Goal: Information Seeking & Learning: Check status

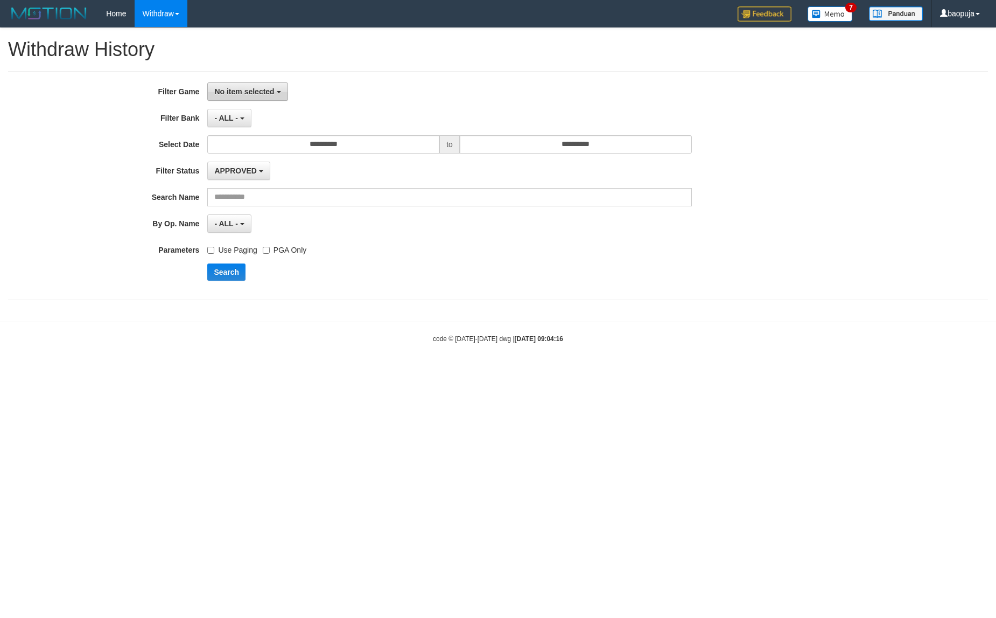
click at [280, 93] on b "button" at bounding box center [279, 92] width 4 height 2
click at [273, 146] on label "[OXPLAY] GOPEK178" at bounding box center [276, 148] width 137 height 16
select select "***"
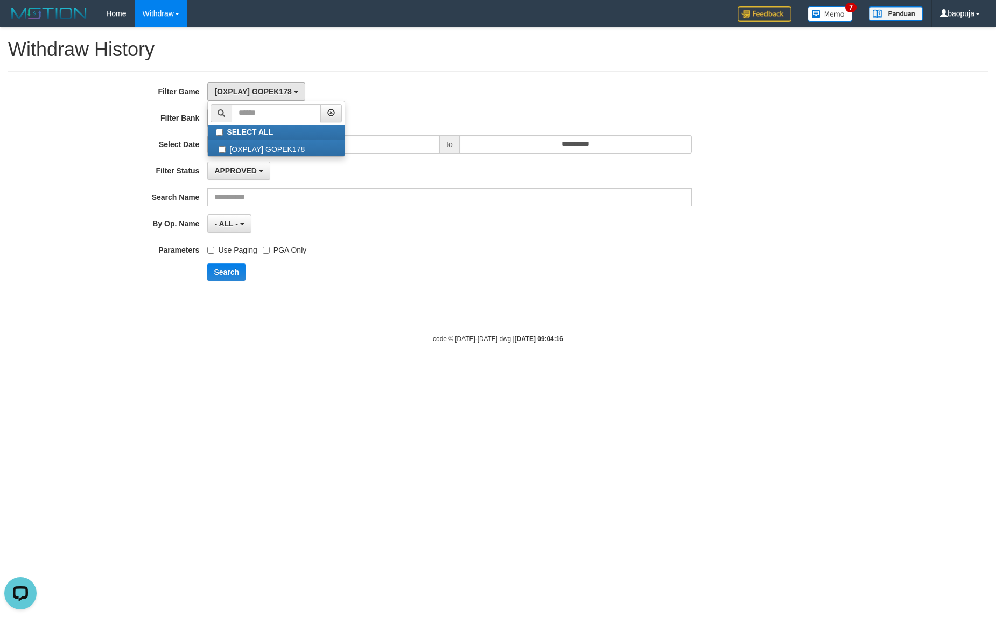
drag, startPoint x: 416, startPoint y: 135, endPoint x: 416, endPoint y: 142, distance: 7.0
click at [416, 137] on div "**********" at bounding box center [415, 185] width 830 height 206
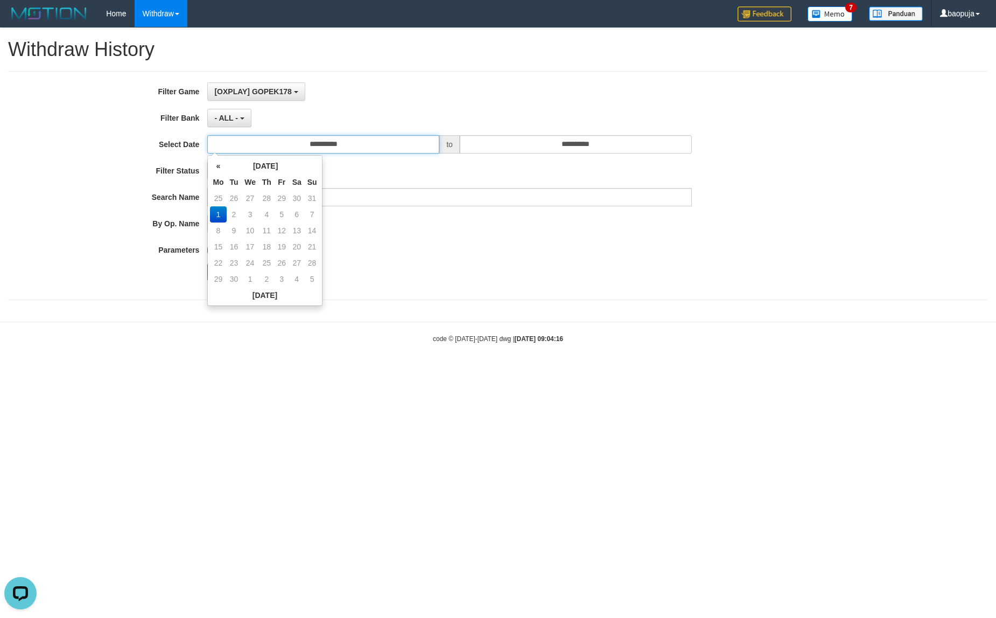
click at [416, 144] on input "**********" at bounding box center [323, 144] width 232 height 18
click at [316, 201] on td "31" at bounding box center [312, 198] width 15 height 16
type input "**********"
click at [569, 141] on input "**********" at bounding box center [576, 144] width 232 height 18
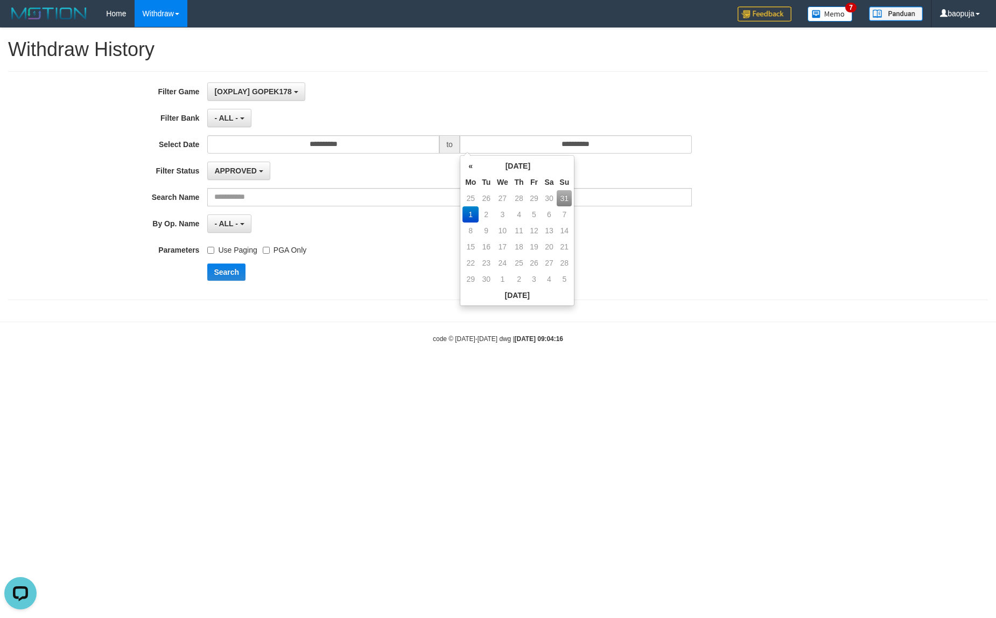
click at [564, 194] on td "31" at bounding box center [564, 198] width 15 height 16
type input "**********"
click at [225, 271] on button "Search" at bounding box center [226, 271] width 38 height 17
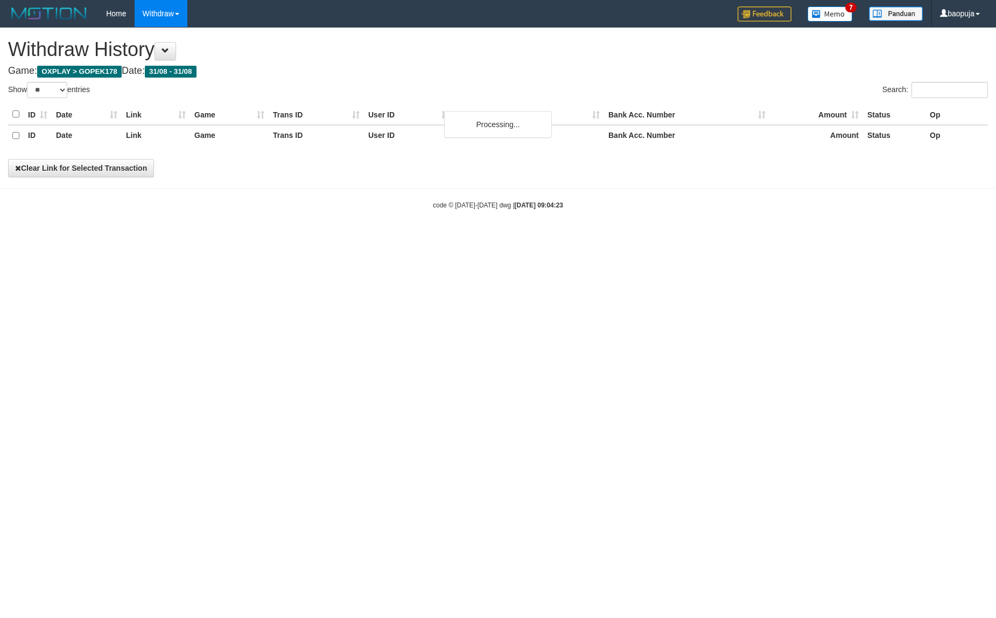
select select "**"
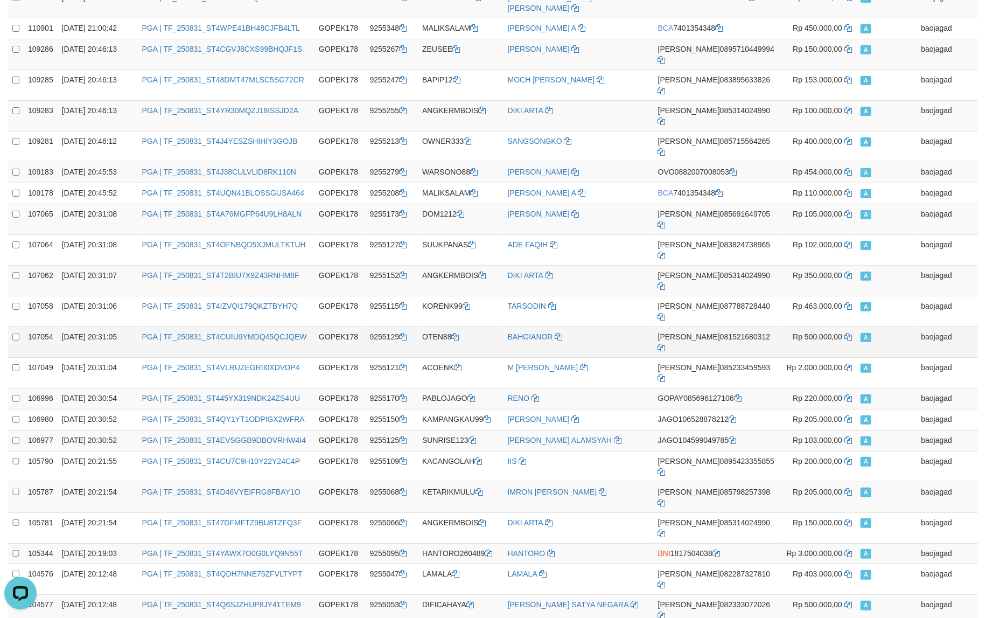
scroll to position [224, 0]
click at [639, 427] on td "[PERSON_NAME] ALAMSYAH" at bounding box center [579, 437] width 150 height 21
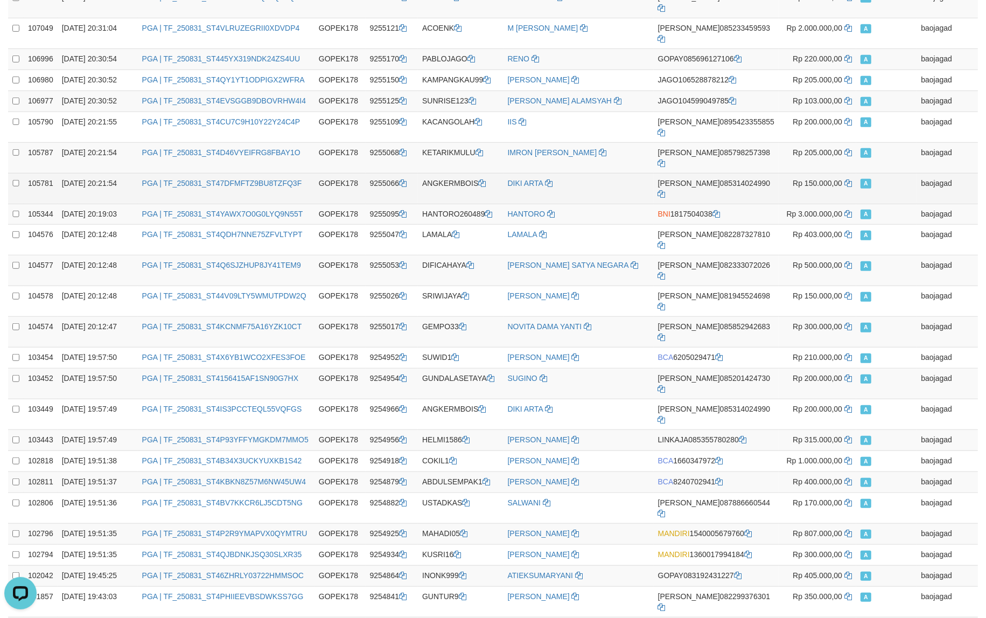
scroll to position [673, 0]
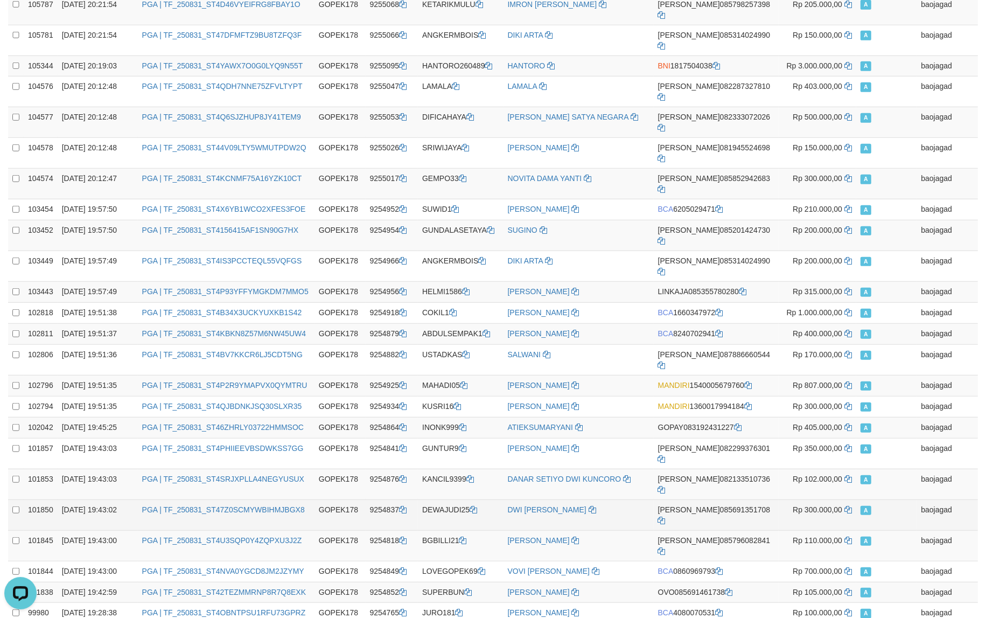
scroll to position [709, 0]
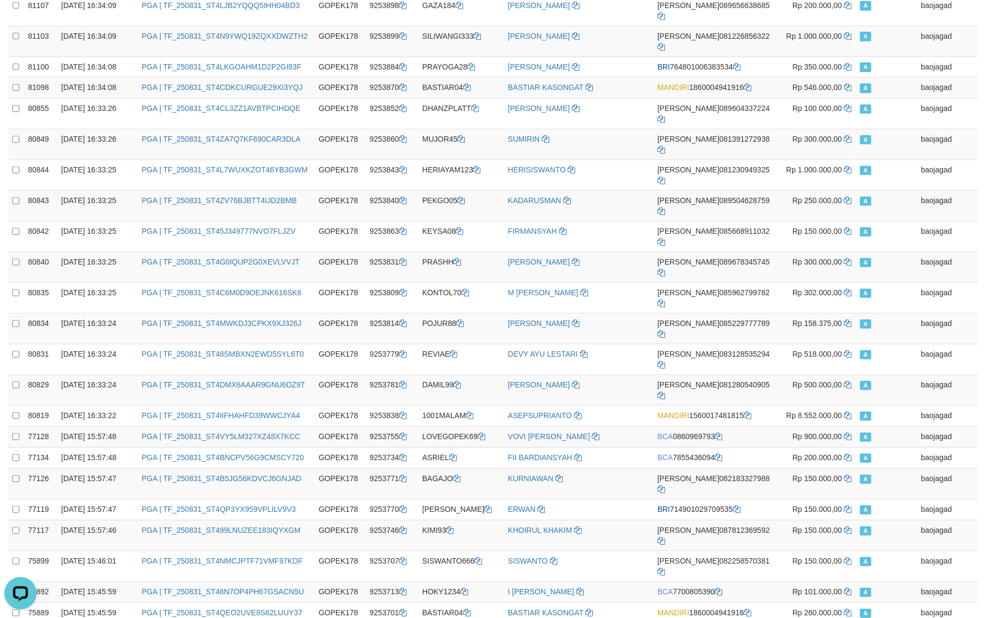
scroll to position [729, 0]
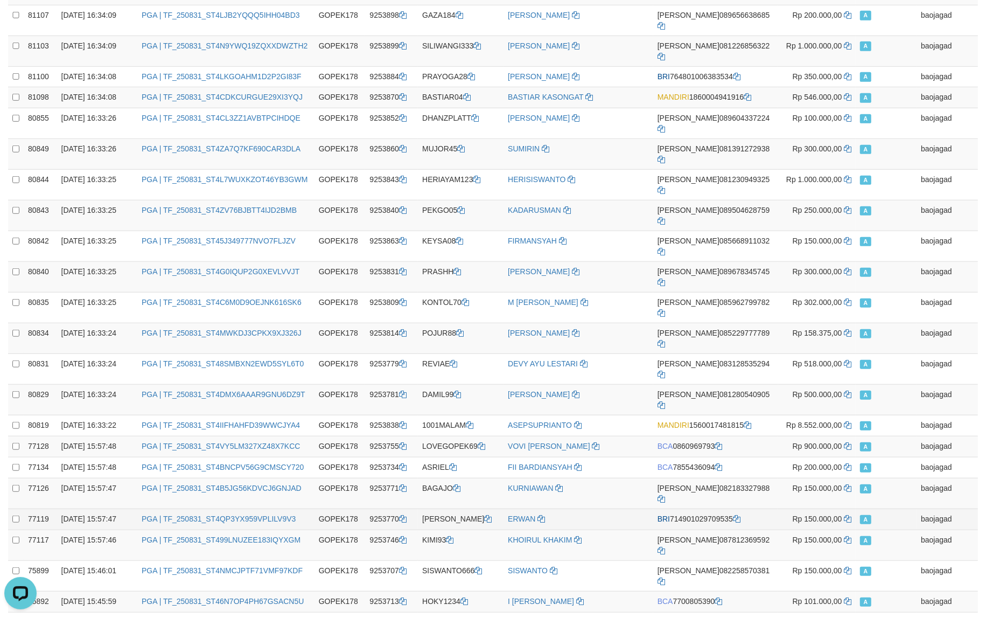
click at [615, 508] on td "ERWAN" at bounding box center [579, 518] width 150 height 21
click at [443, 612] on td "BASTIAR04" at bounding box center [461, 622] width 86 height 21
copy td "BASTIAR04"
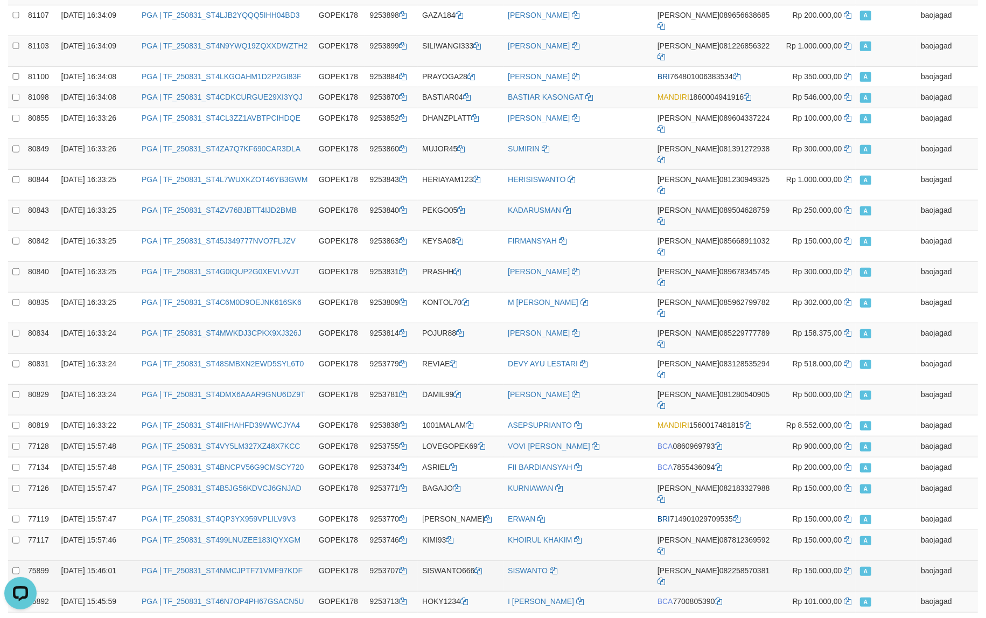
scroll to position [617, 0]
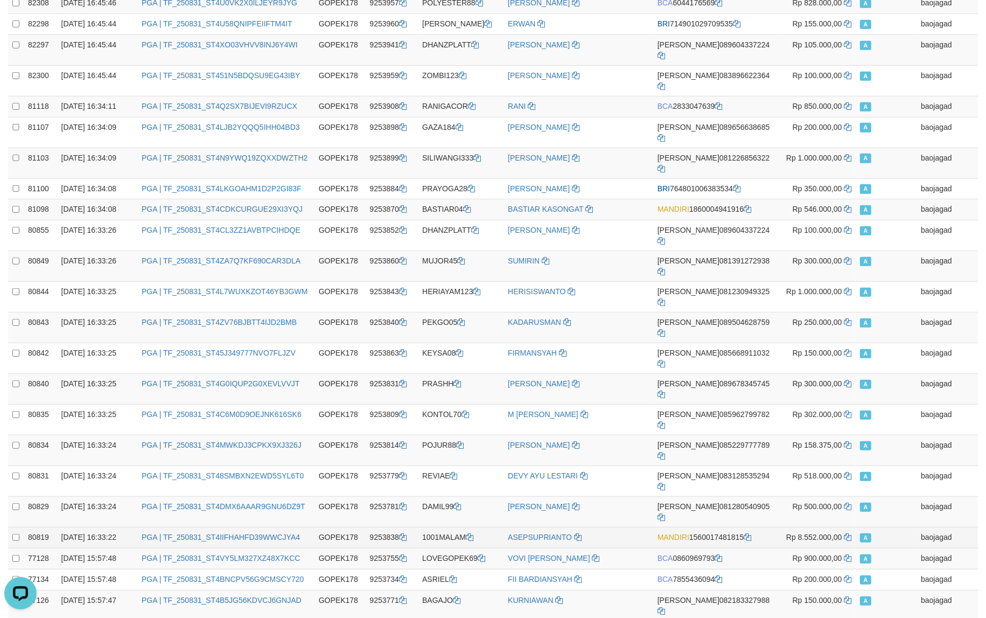
click at [450, 527] on td "1001MALAM" at bounding box center [461, 537] width 86 height 21
copy td "1001MALAM"
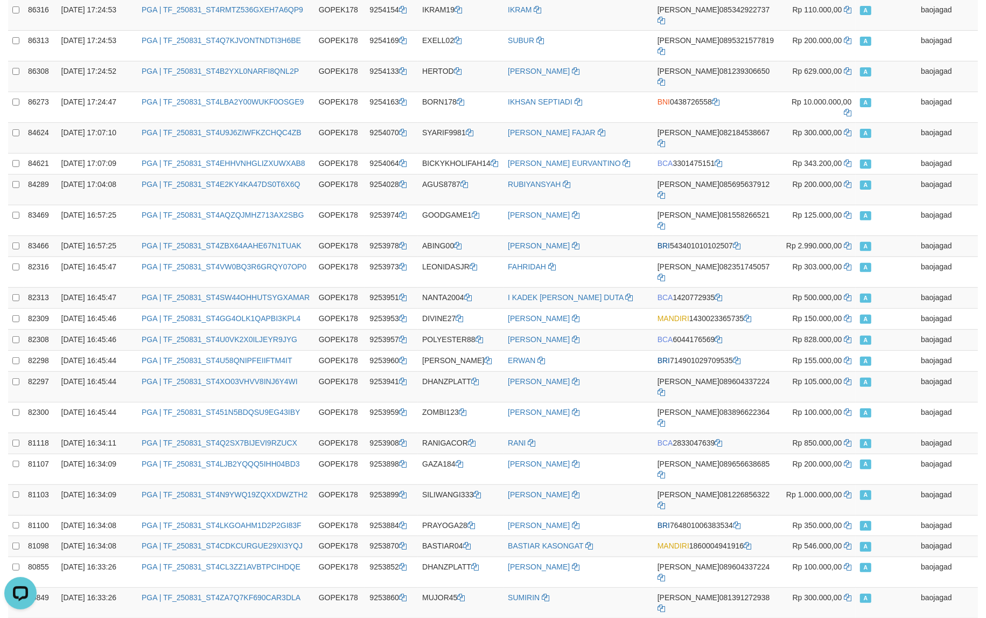
scroll to position [168, 0]
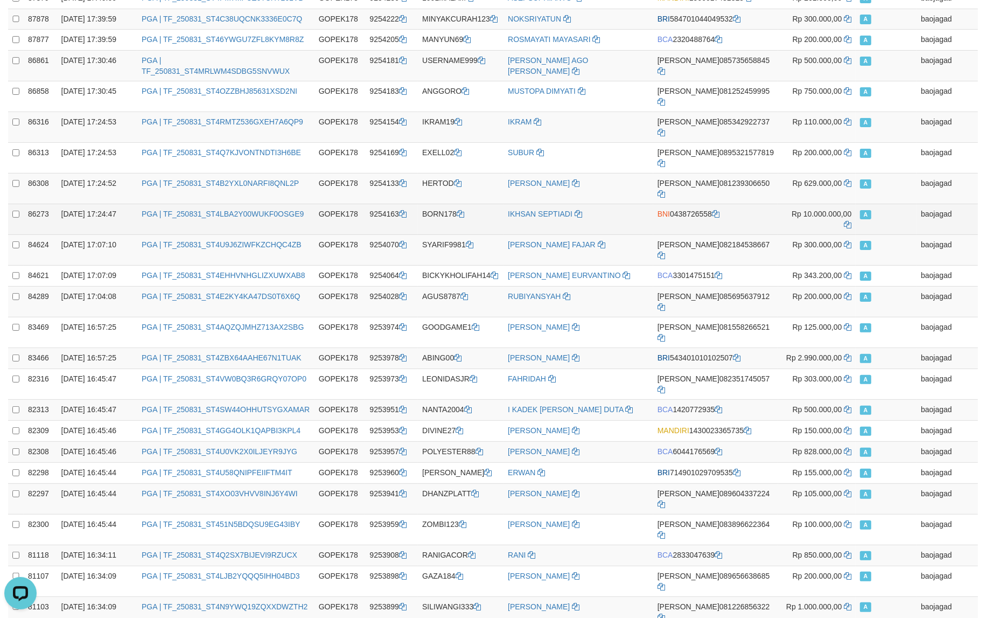
click at [448, 204] on td "BORN178" at bounding box center [461, 219] width 86 height 31
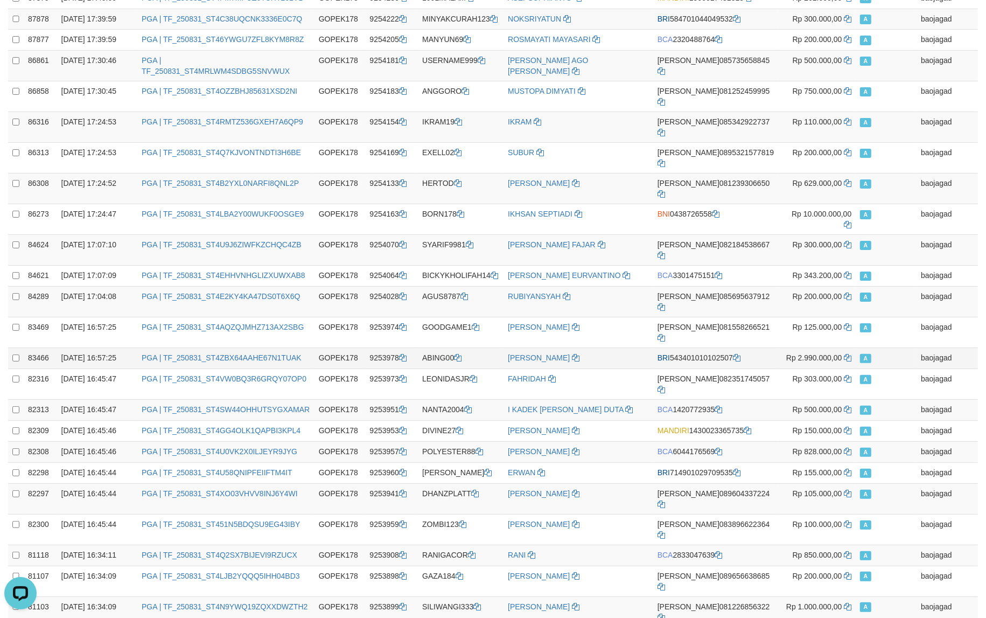
copy td "BORN178"
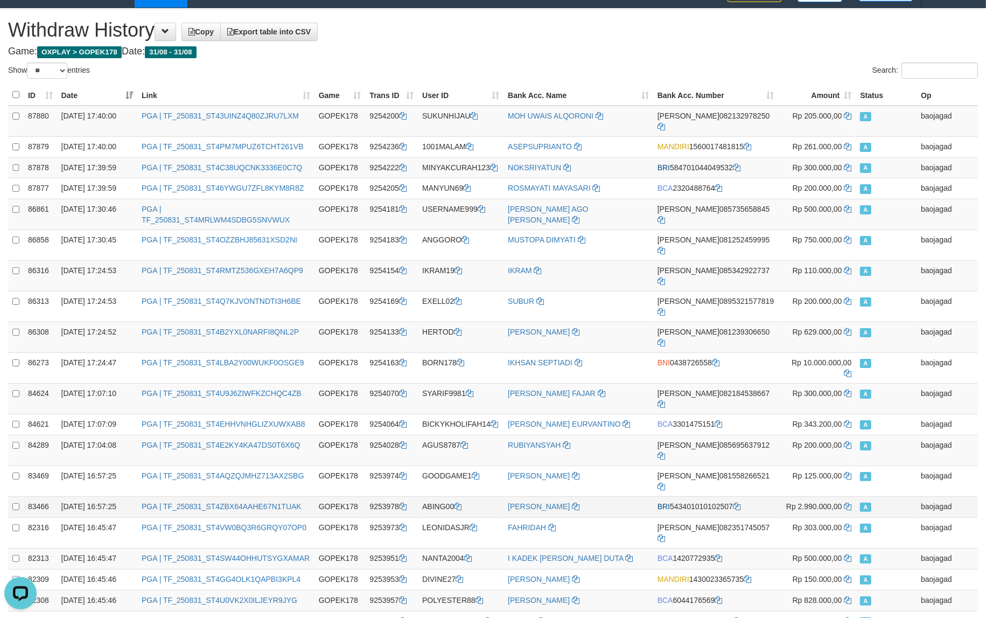
scroll to position [0, 0]
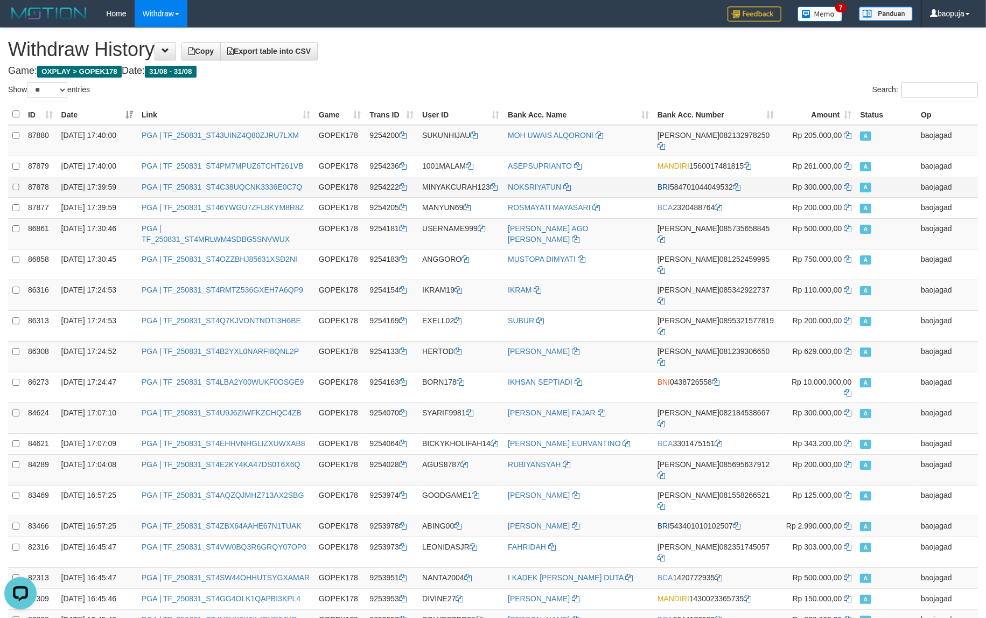
click at [444, 186] on td "MINYAKCURAH123" at bounding box center [461, 187] width 86 height 21
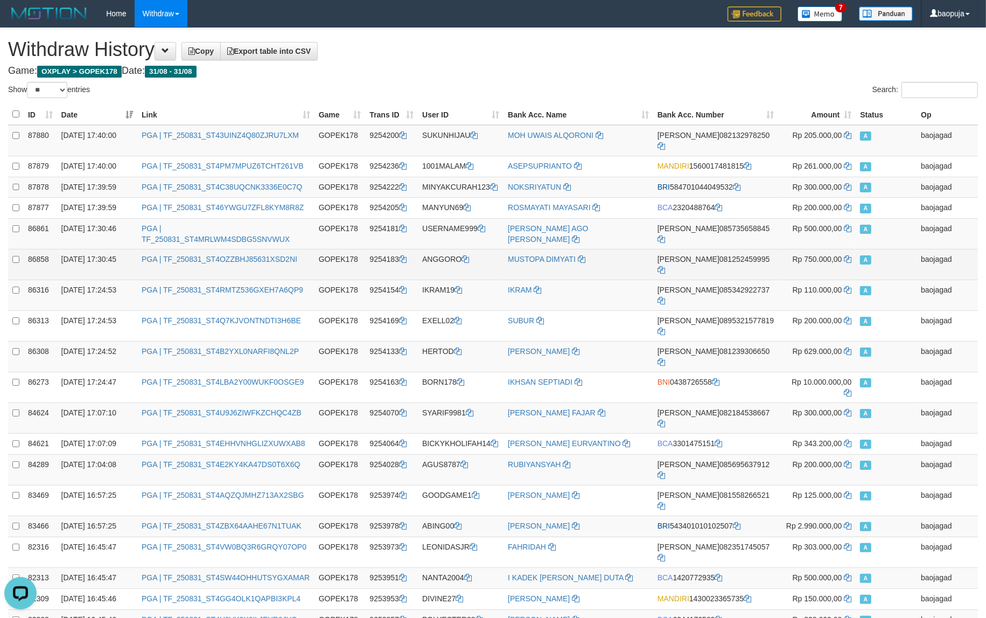
copy td "MINYAKCURAH123"
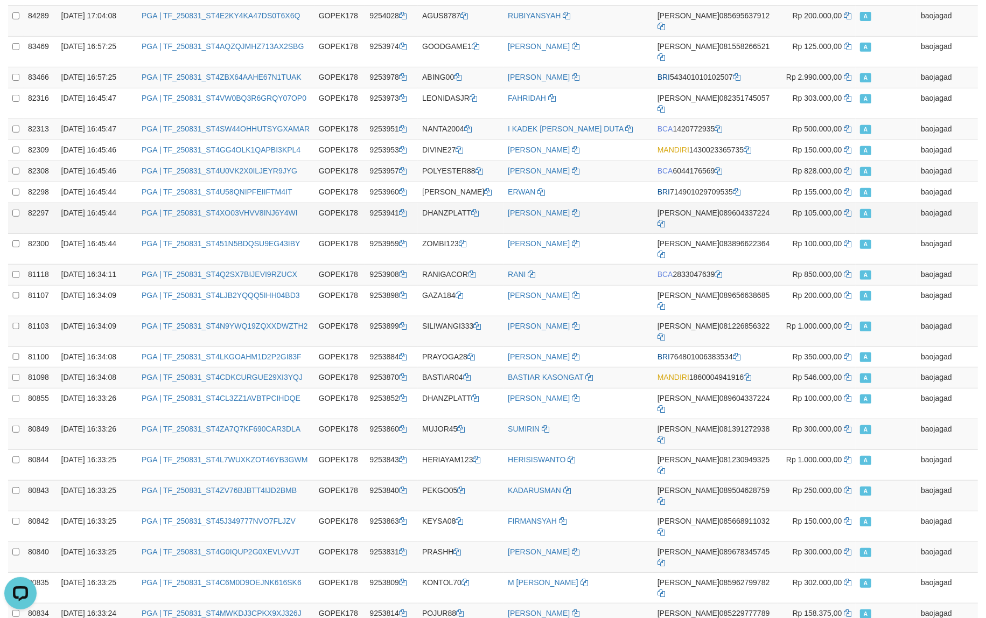
scroll to position [729, 0]
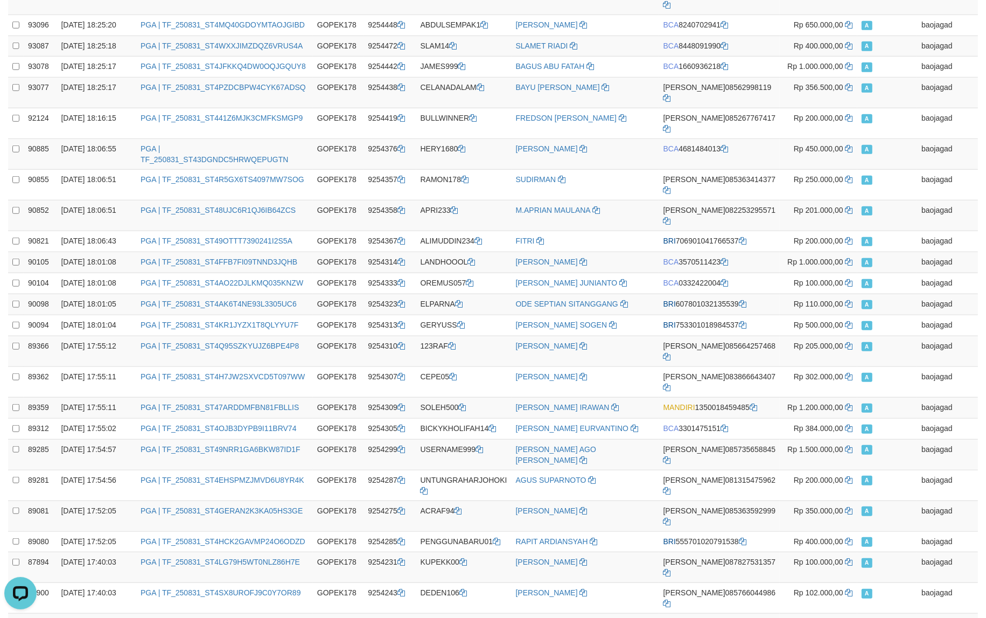
scroll to position [738, 0]
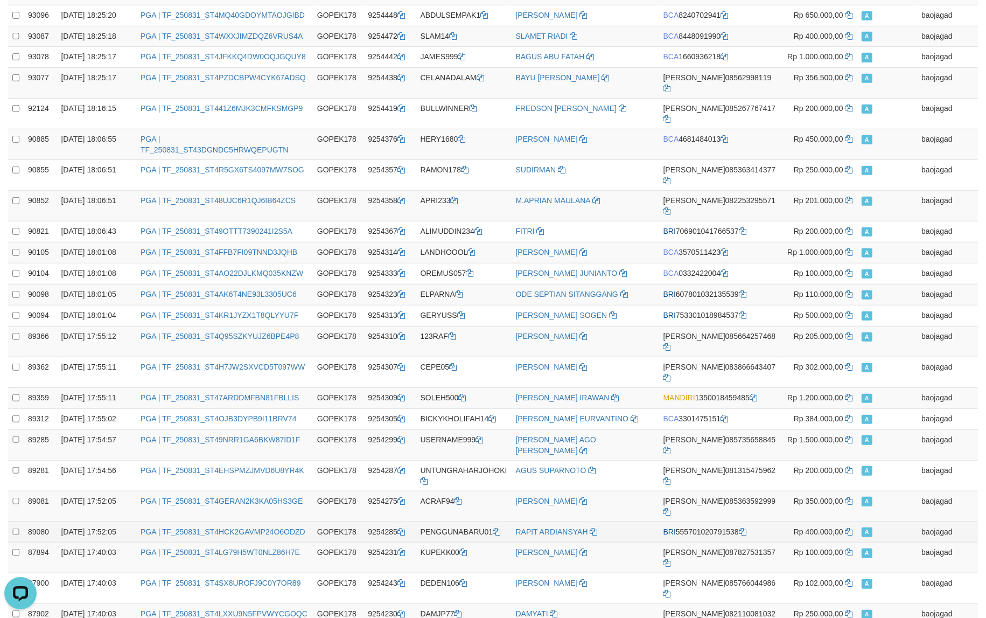
click at [478, 521] on td "PENGGUNABARU01" at bounding box center [463, 531] width 95 height 21
copy td "PENGGUNABARU01"
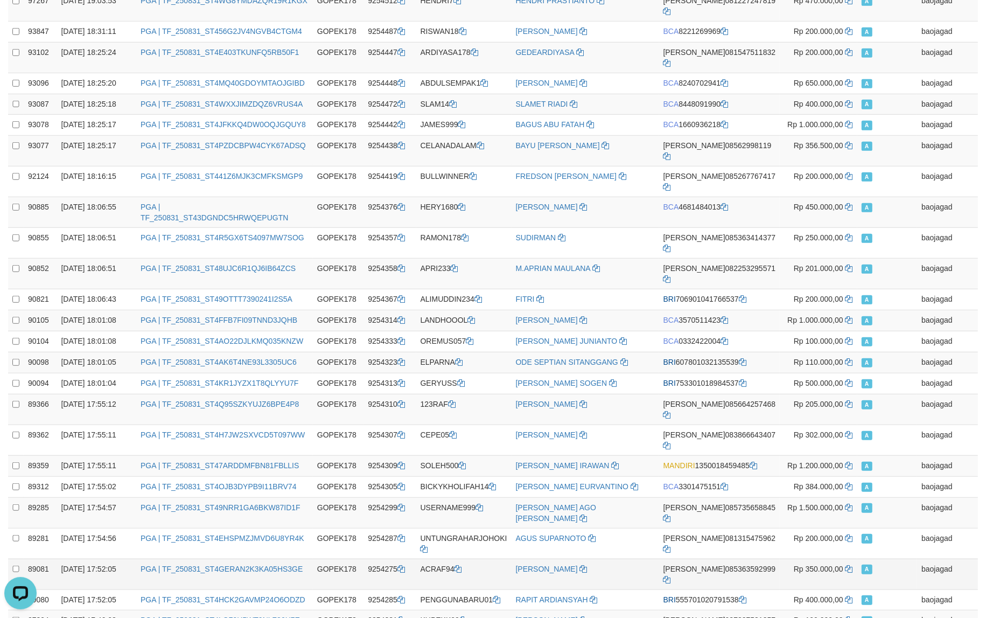
scroll to position [626, 0]
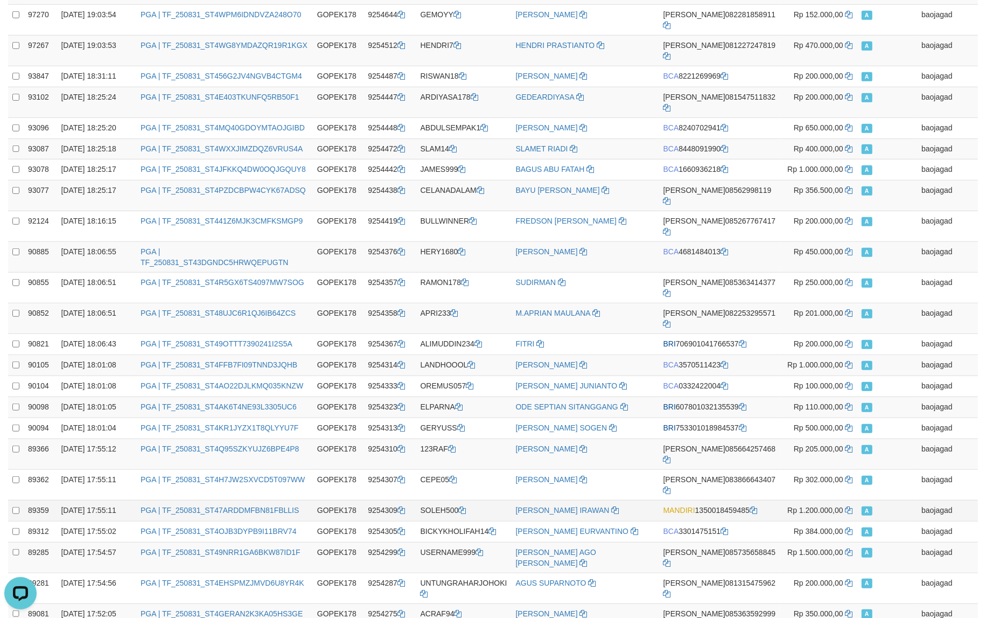
click at [438, 500] on td "SOLEH500" at bounding box center [463, 510] width 95 height 21
copy td "SOLEH500"
click at [444, 417] on td "GERYUSS" at bounding box center [463, 427] width 95 height 21
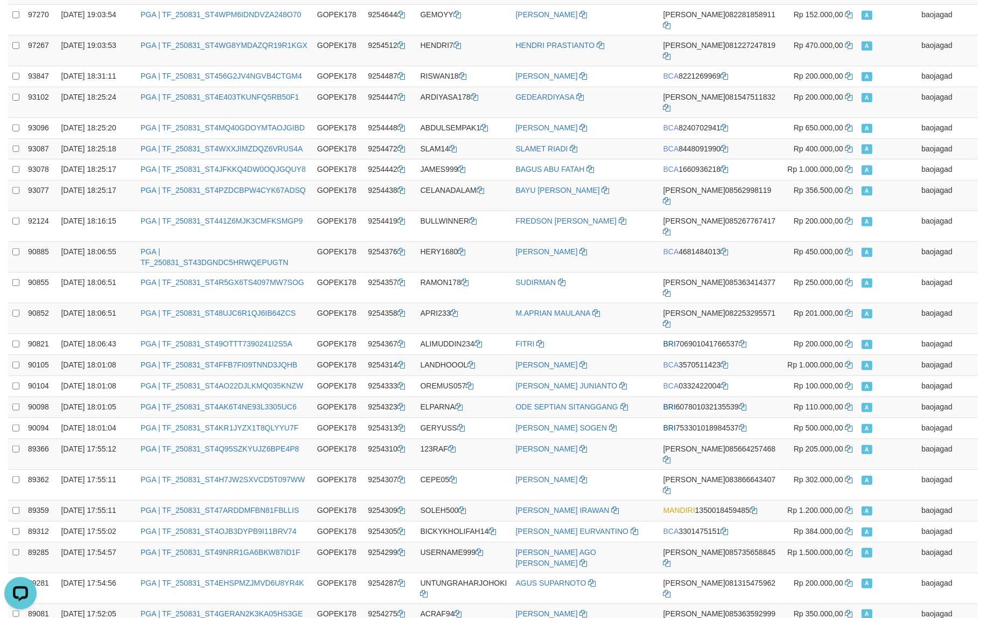
copy td "GERYUSS"
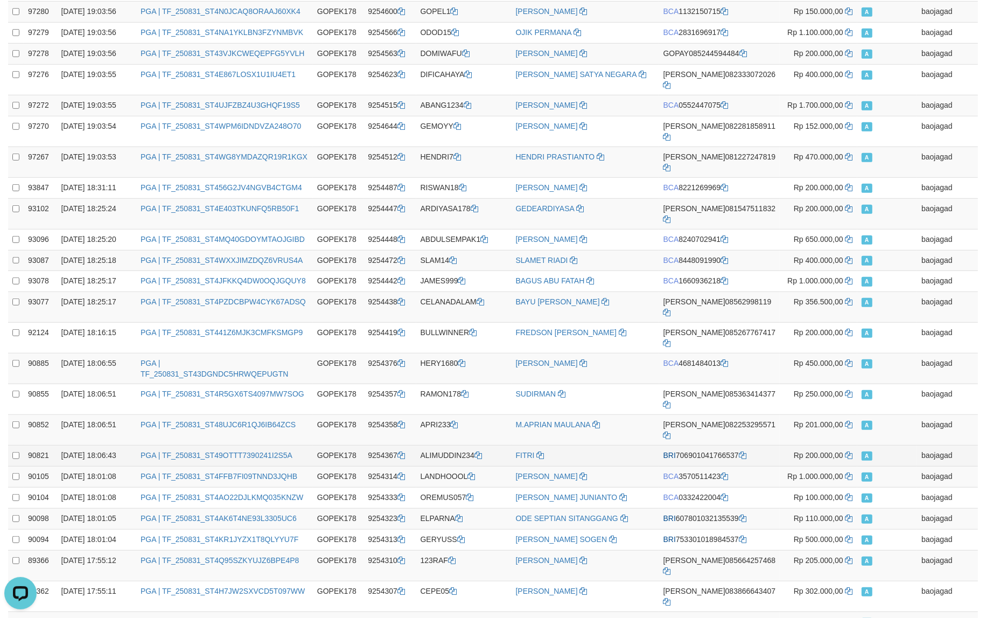
click at [454, 445] on td "ALIMUDDIN234" at bounding box center [463, 455] width 95 height 21
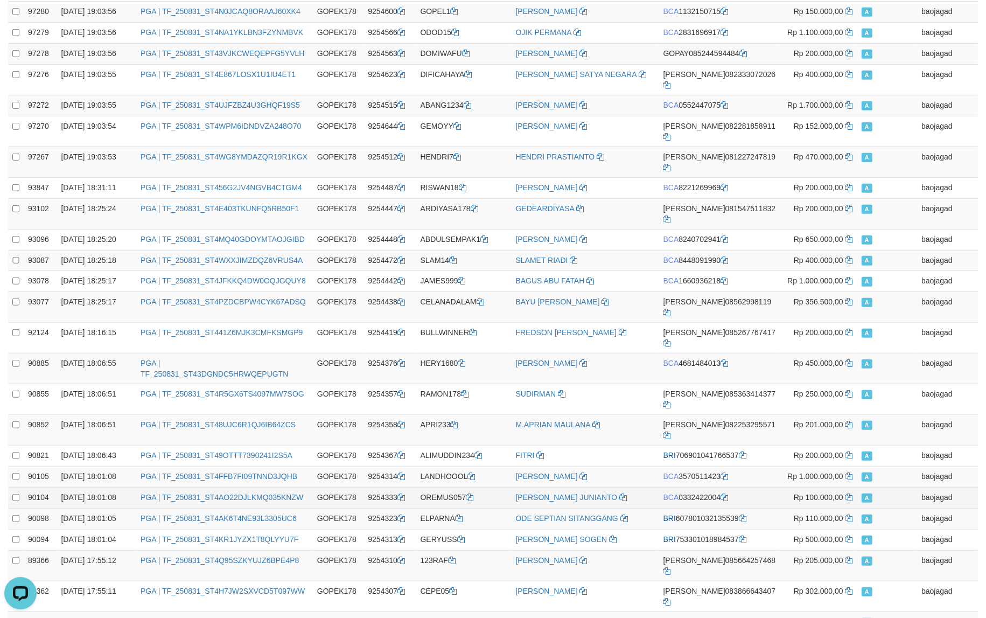
copy td "ALIMUDDIN234"
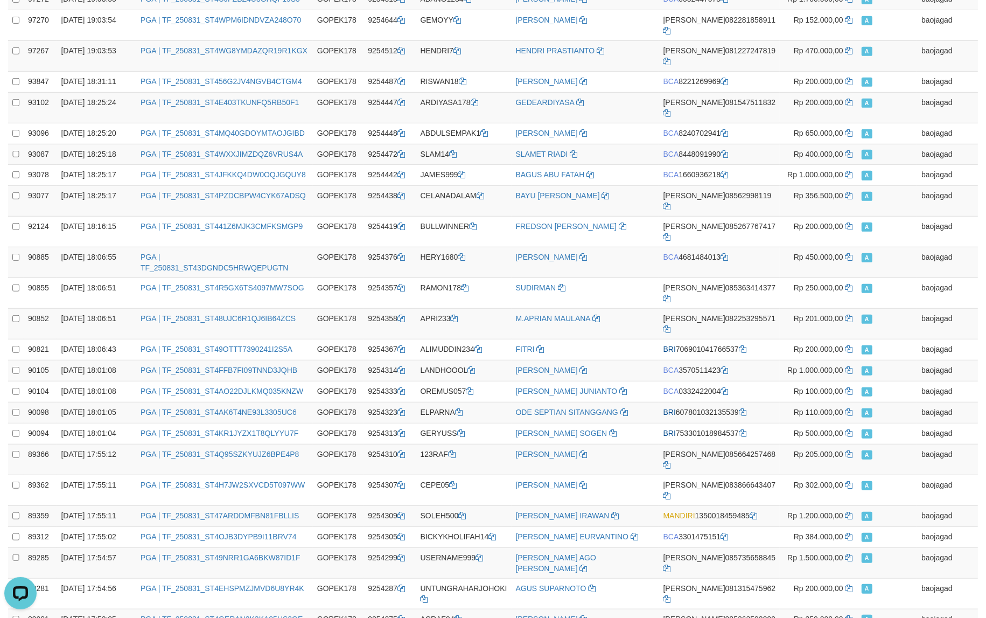
scroll to position [738, 0]
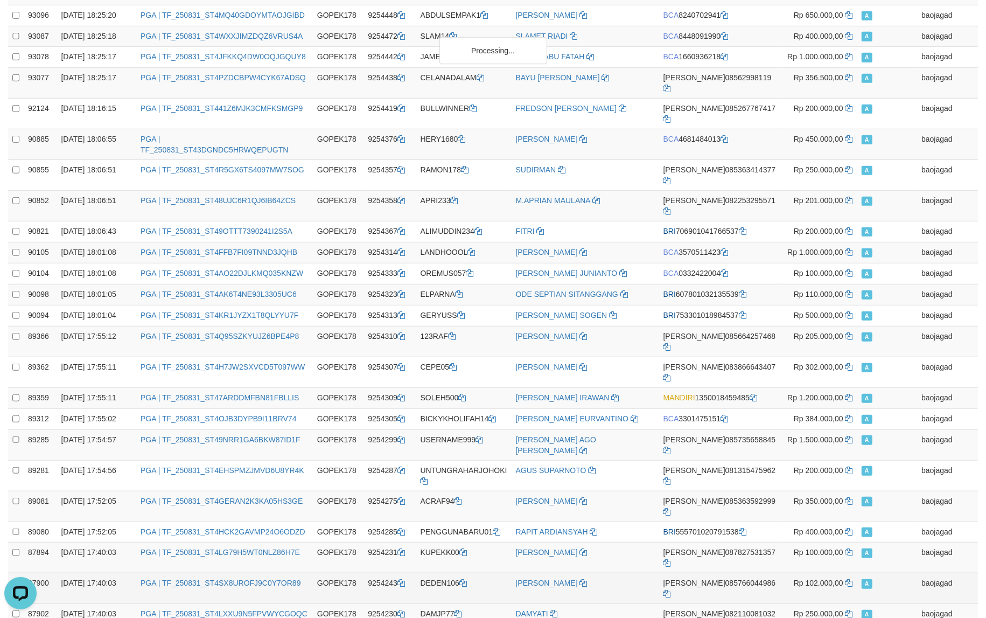
scroll to position [709, 0]
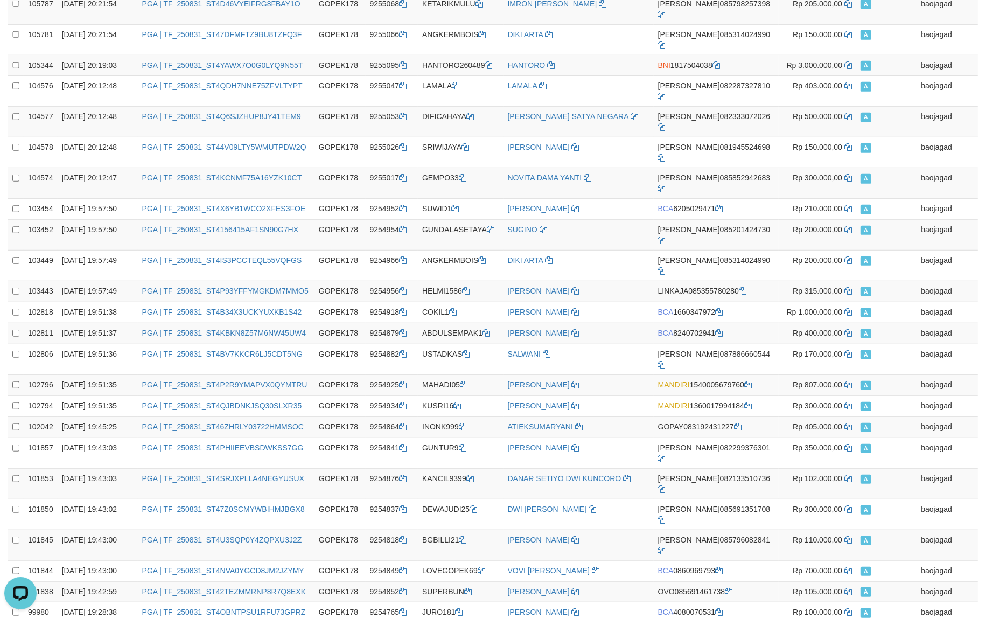
copy td "FEBBYCELL"
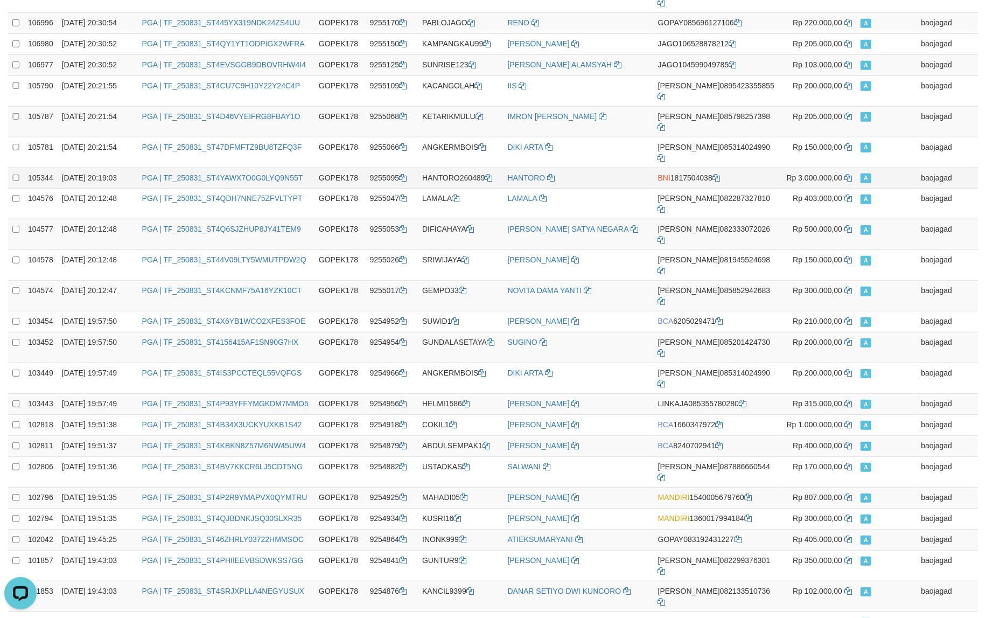
click at [461, 167] on td "HANTORO260489" at bounding box center [461, 177] width 86 height 21
copy td "HANTORO260489"
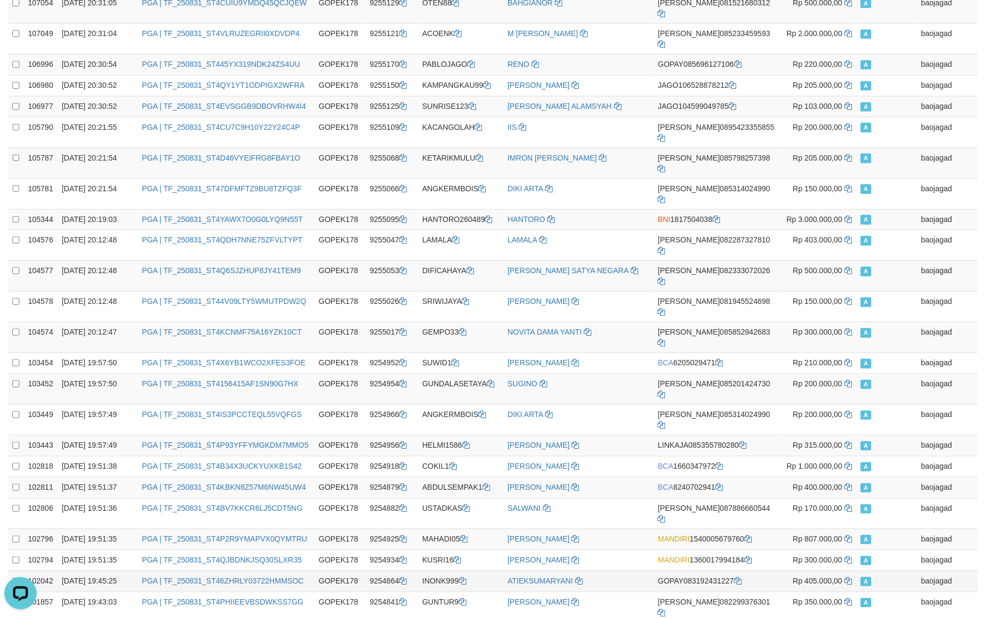
scroll to position [709, 0]
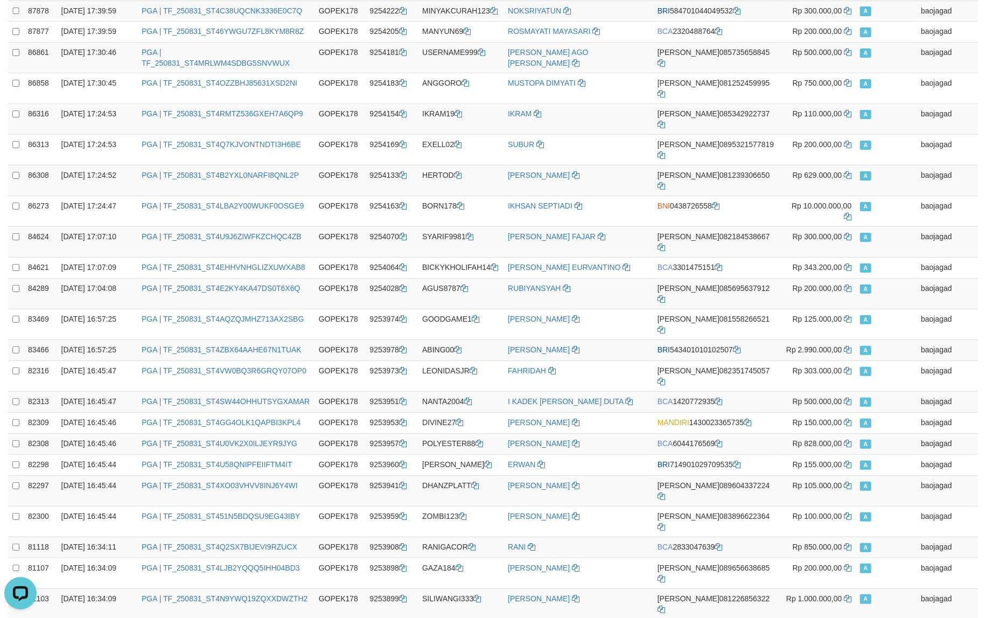
scroll to position [168, 0]
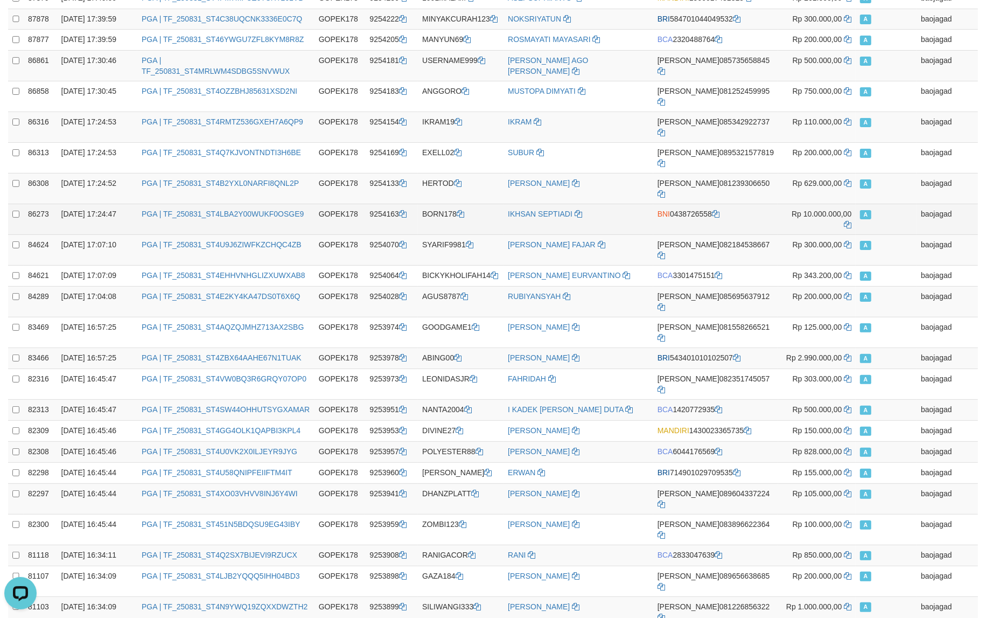
click at [444, 204] on td "BORN178" at bounding box center [461, 219] width 86 height 31
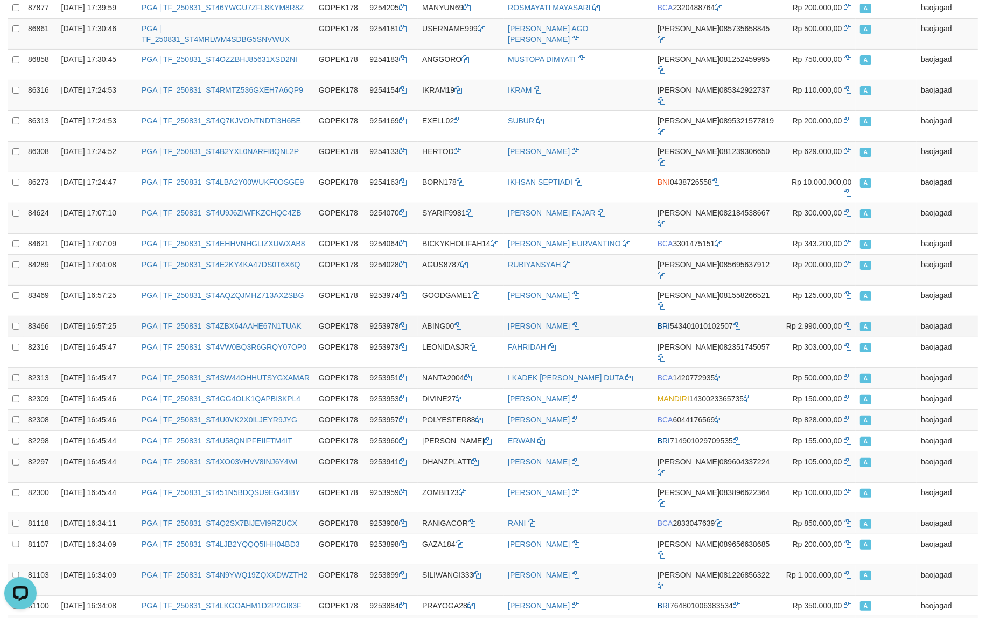
scroll to position [729, 0]
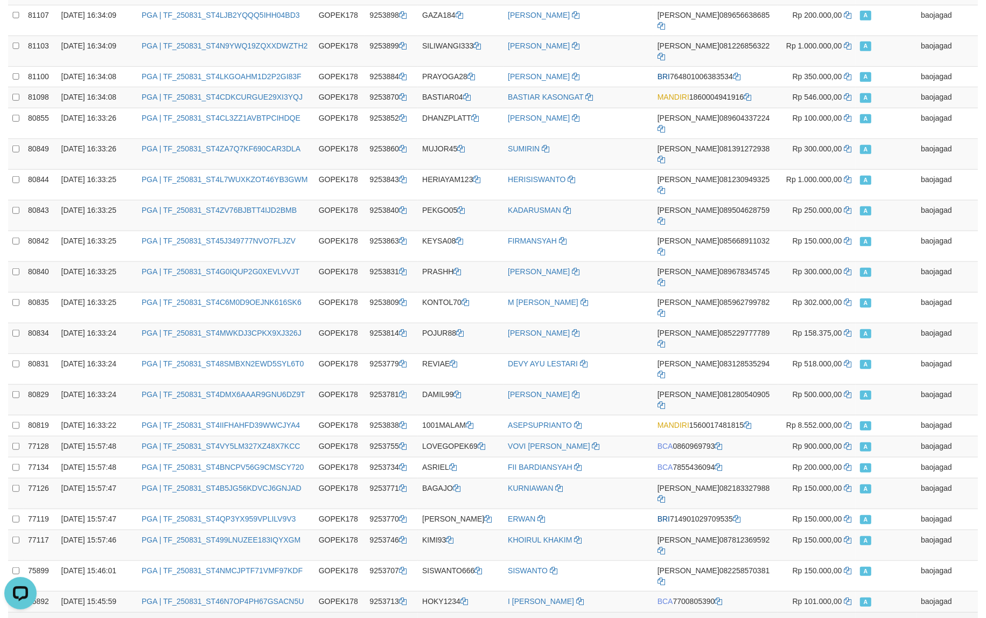
click at [443, 612] on td "BASTIAR04" at bounding box center [461, 622] width 86 height 21
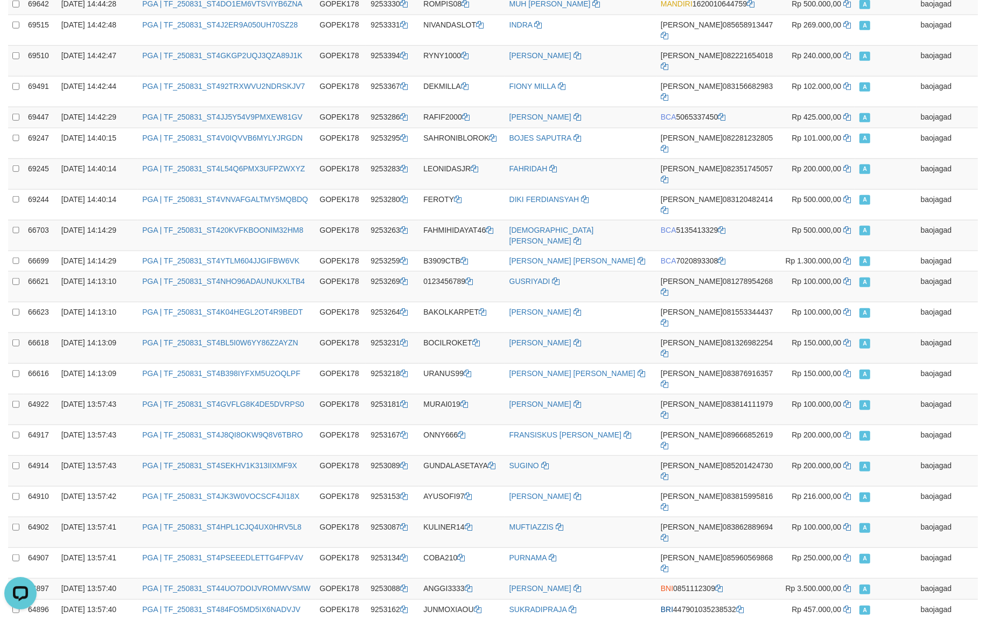
scroll to position [749, 0]
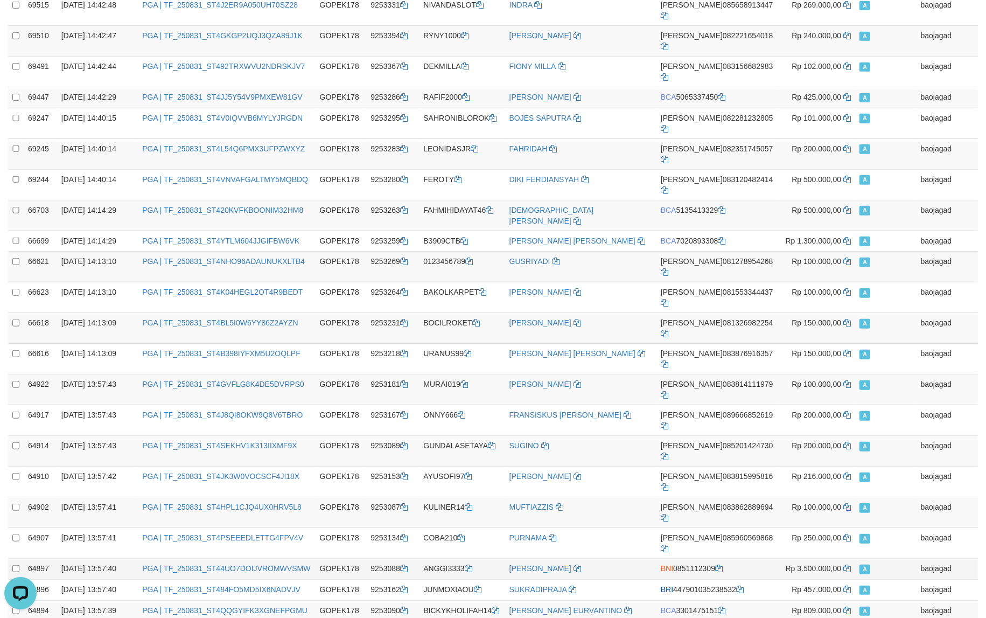
click at [450, 558] on td "ANGGI3333" at bounding box center [462, 568] width 86 height 21
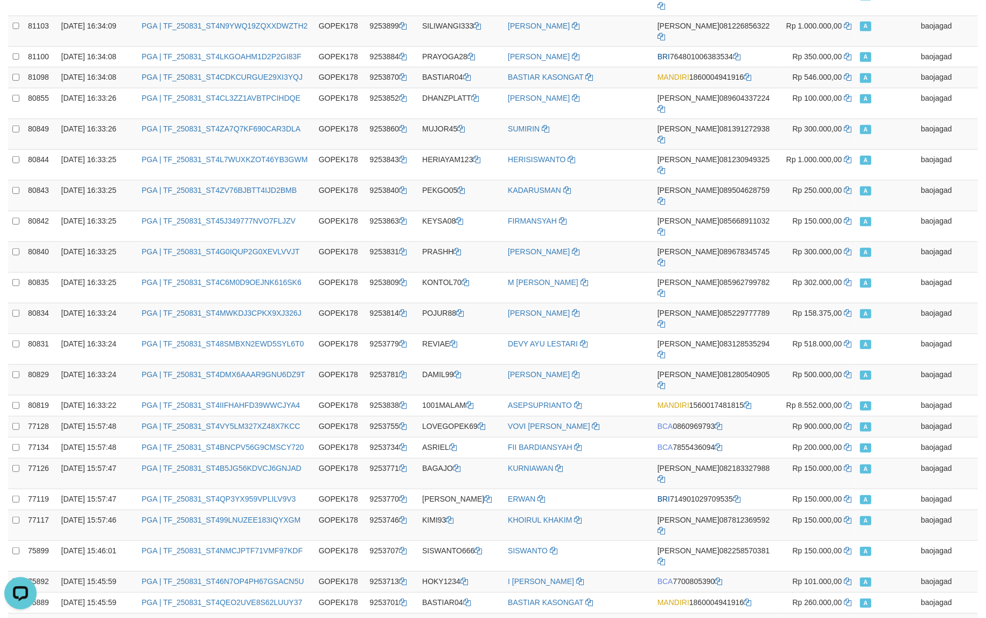
scroll to position [392, 0]
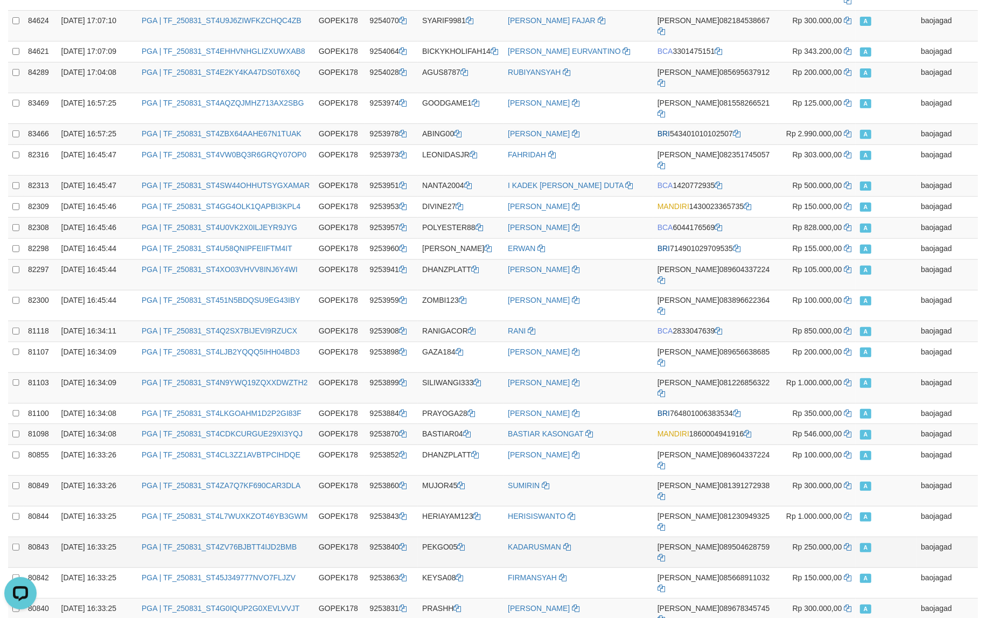
click at [615, 537] on td "KADARUSMAN" at bounding box center [579, 552] width 150 height 31
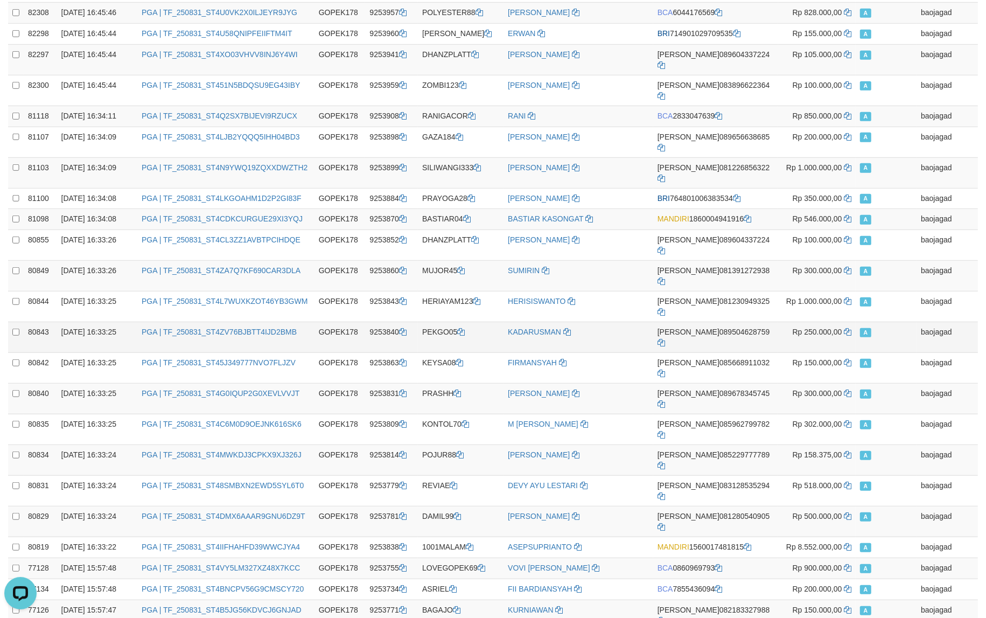
scroll to position [617, 0]
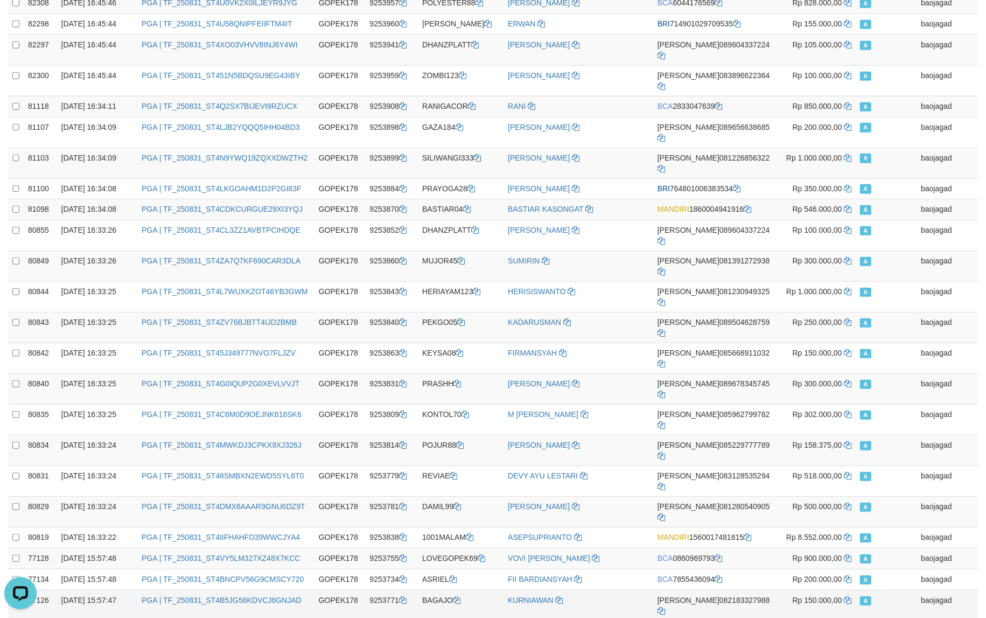
click at [617, 590] on td "KURNIAWAN" at bounding box center [579, 605] width 150 height 31
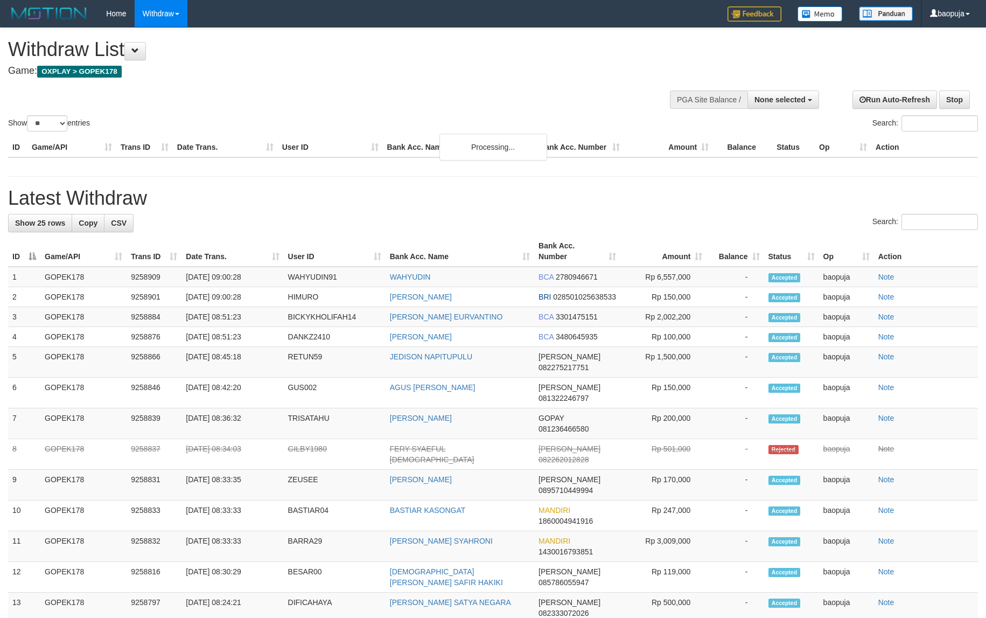
select select
select select "**"
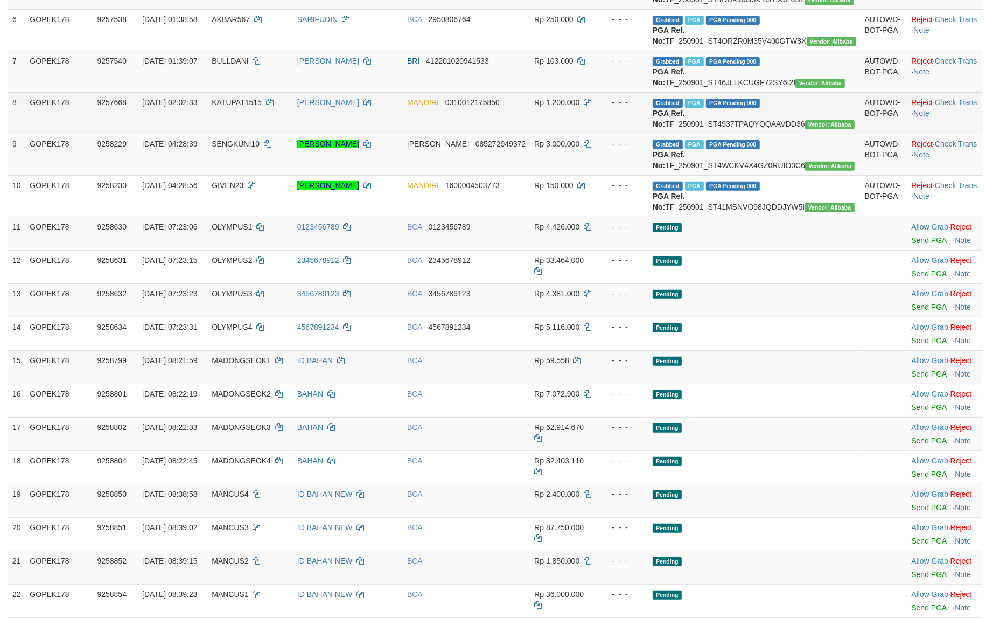
scroll to position [337, 0]
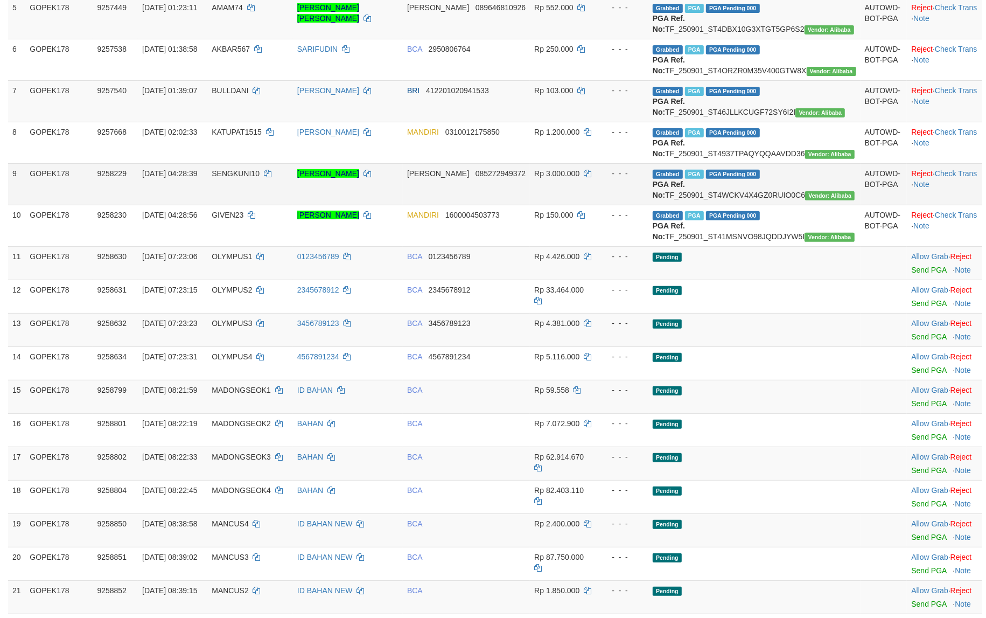
click at [356, 205] on td "DANI AGUS SOMANTRI" at bounding box center [348, 183] width 110 height 41
copy td "DANI AGUS SOMANTRI"
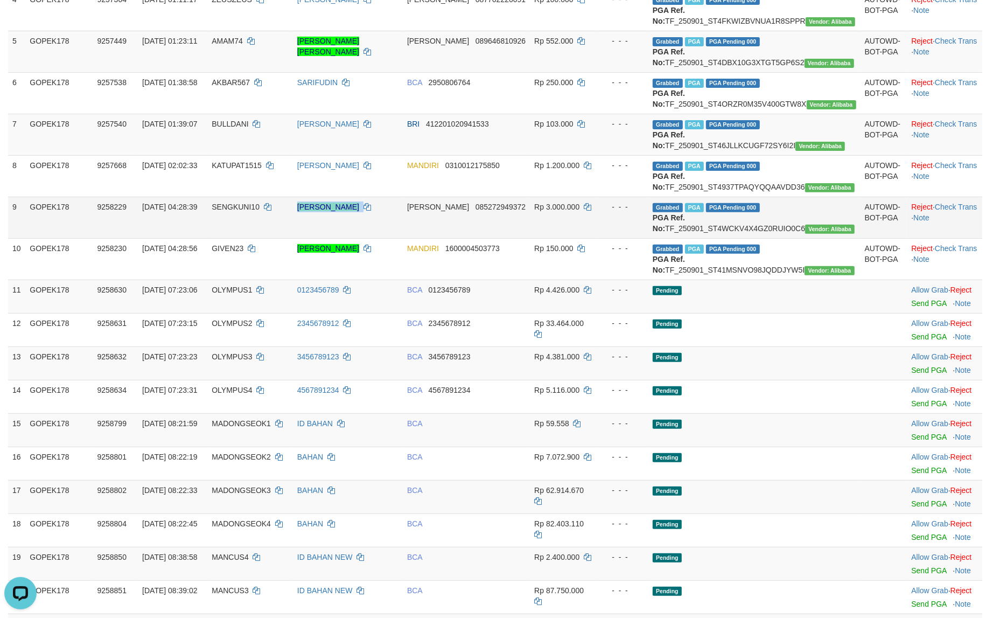
scroll to position [337, 0]
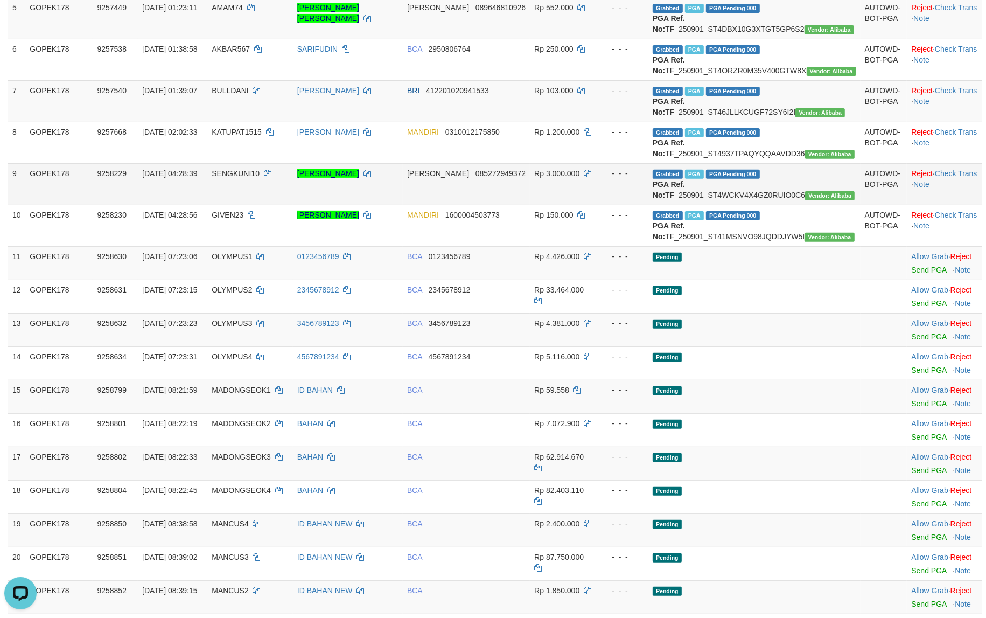
click at [598, 205] on td "Rp 3.000.000" at bounding box center [564, 183] width 68 height 41
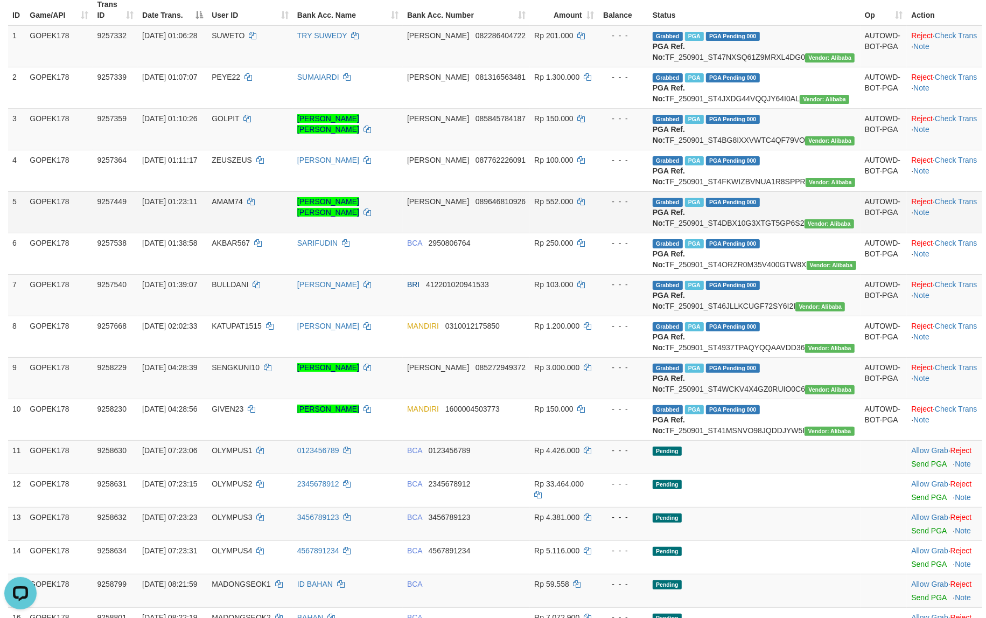
scroll to position [112, 0]
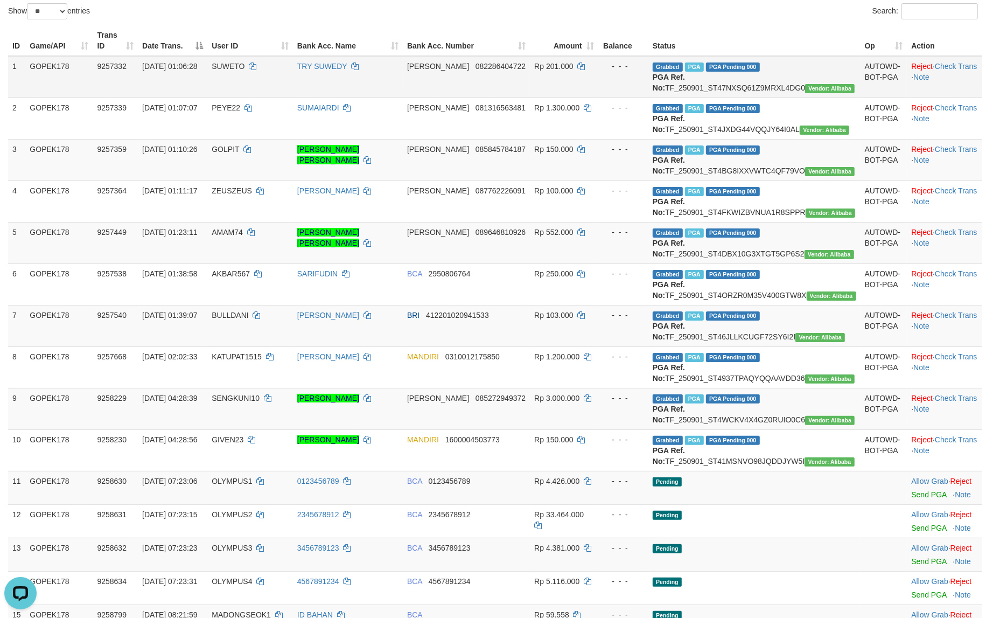
click at [293, 82] on td "SUWETO" at bounding box center [250, 77] width 86 height 42
click at [345, 83] on td "TRY SUWEDY" at bounding box center [348, 77] width 110 height 42
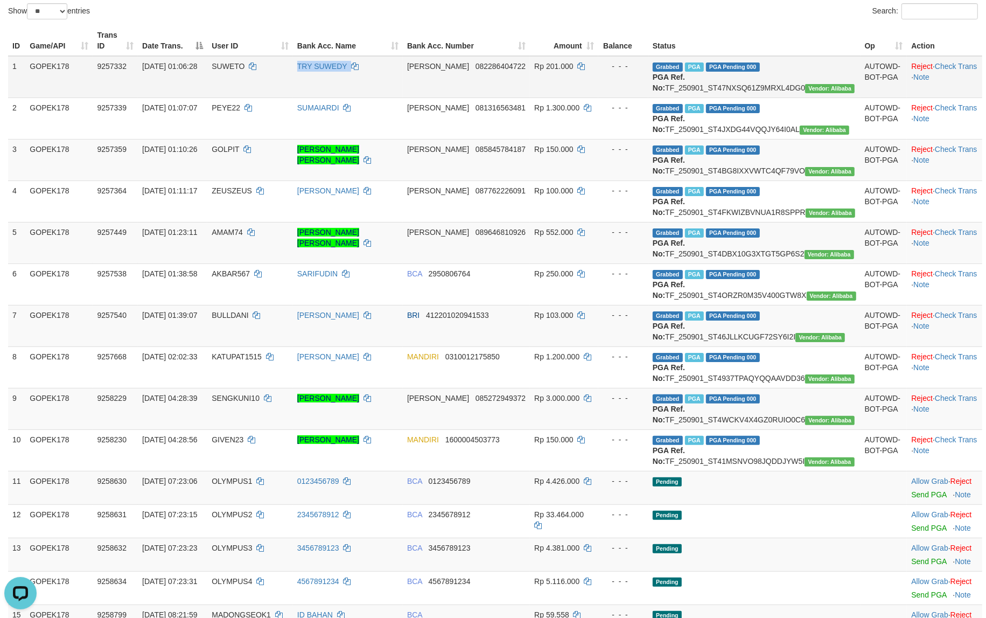
click at [345, 83] on td "TRY SUWEDY" at bounding box center [348, 77] width 110 height 42
copy td "TRY SUWEDY"
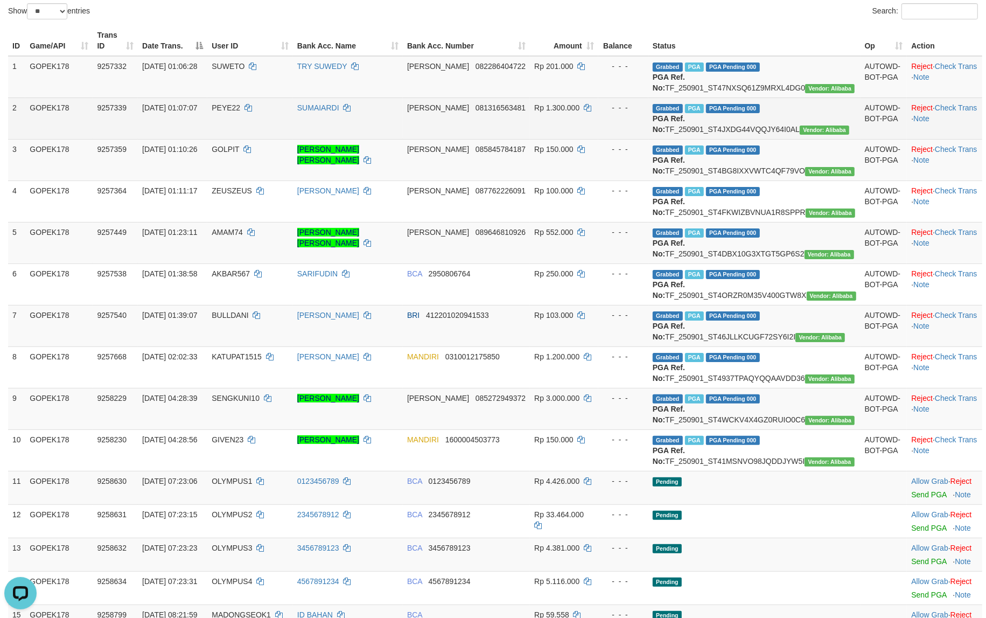
click at [351, 135] on td "SUMAIARDI" at bounding box center [348, 117] width 110 height 41
copy td "SUMAIARDI"
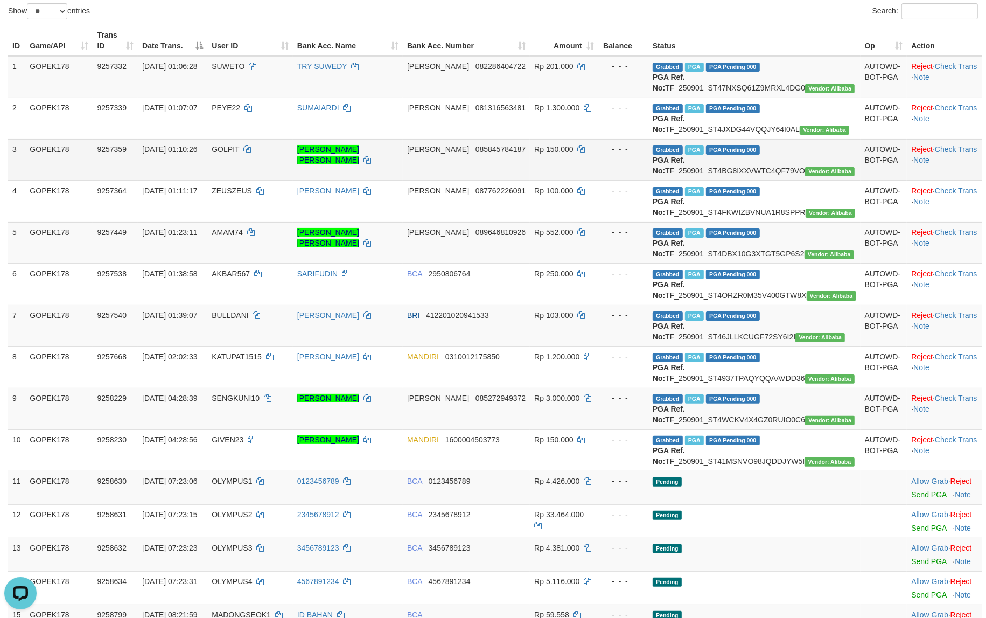
click at [353, 180] on td "HILDA KRISNANTI ANUGRAH" at bounding box center [348, 159] width 110 height 41
copy td "HILDA KRISNANTI ANUGRAH"
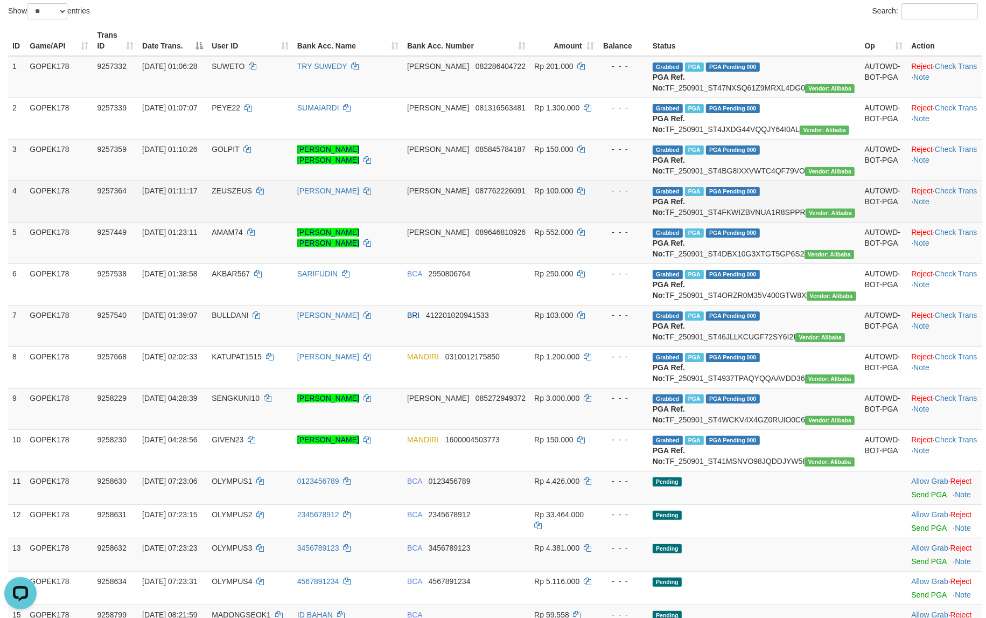
click at [354, 222] on td "[PERSON_NAME]" at bounding box center [348, 200] width 110 height 41
copy td "[PERSON_NAME]"
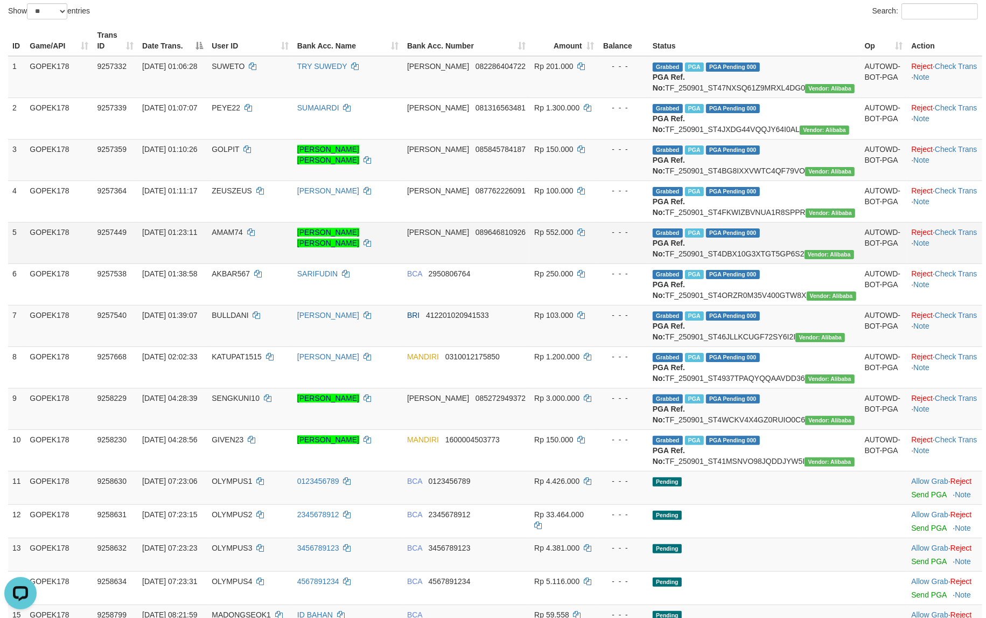
click at [362, 263] on td "MUHAMAD ABDUL MUHAYMIN" at bounding box center [348, 242] width 110 height 41
copy td "MUHAMAD ABDUL MUHAYMIN"
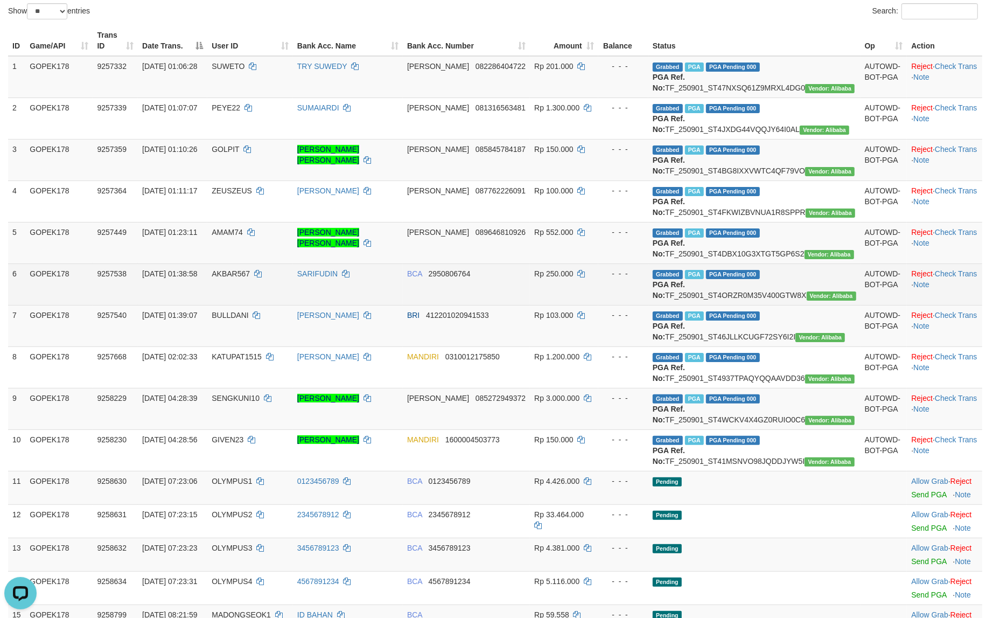
click at [354, 305] on td "SARIFUDIN" at bounding box center [348, 283] width 110 height 41
copy td "SARIFUDIN"
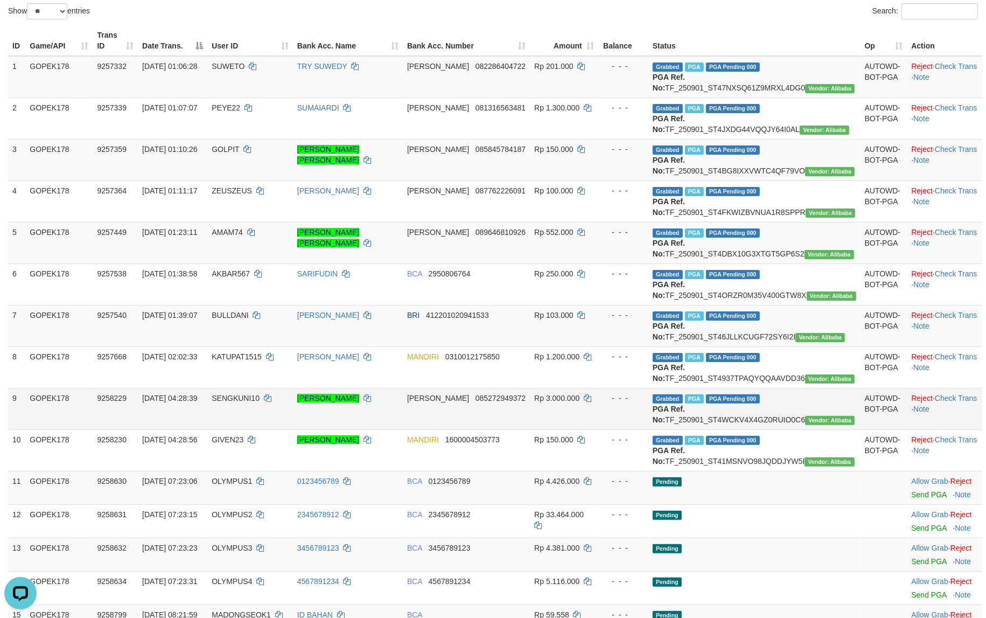
click at [367, 429] on td "DANI AGUS SOMANTRI" at bounding box center [348, 408] width 110 height 41
copy td "DANI AGUS SOMANTRI"
